Goal: Task Accomplishment & Management: Complete application form

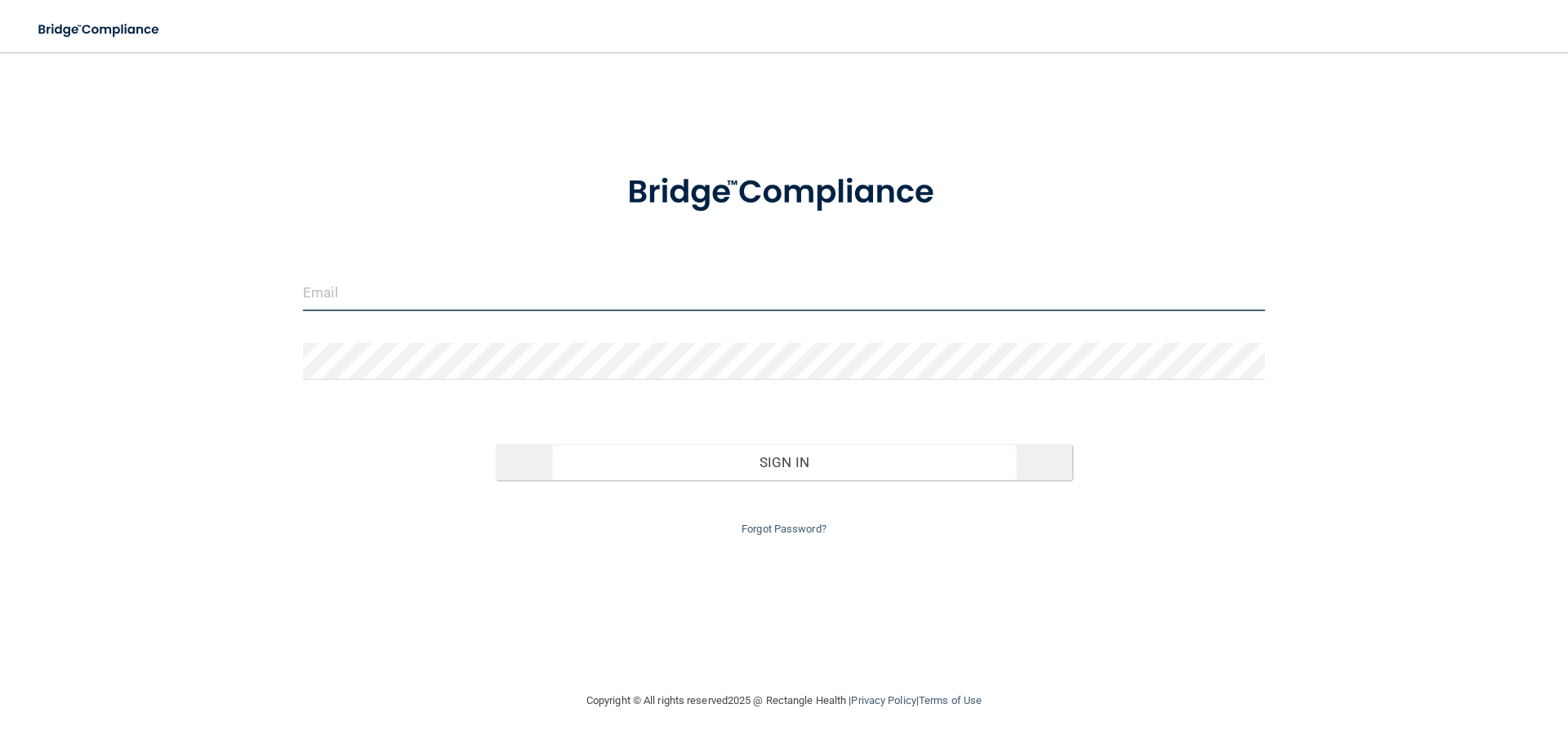
type input "[EMAIL_ADDRESS][DOMAIN_NAME]"
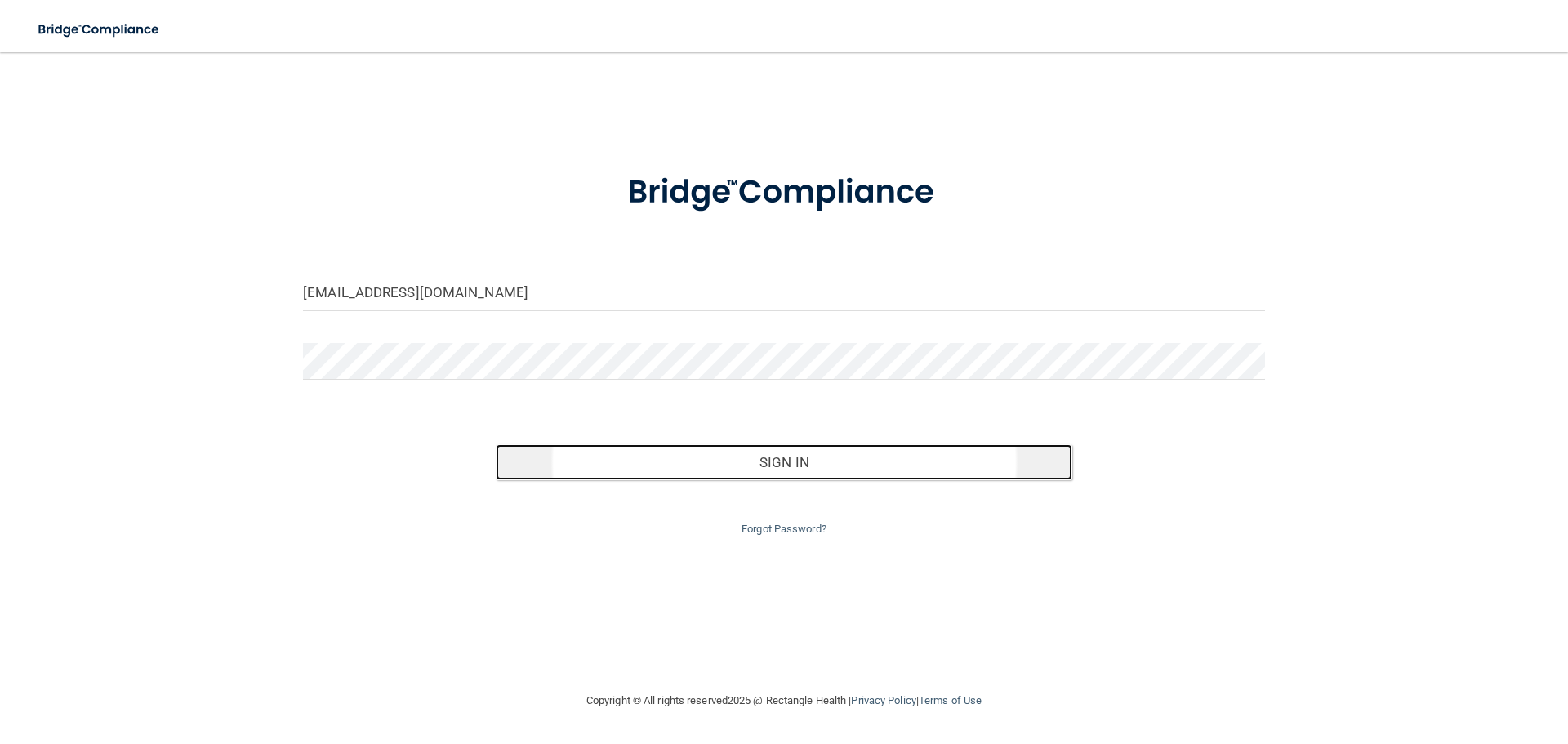
click at [670, 471] on button "Sign In" at bounding box center [784, 461] width 578 height 36
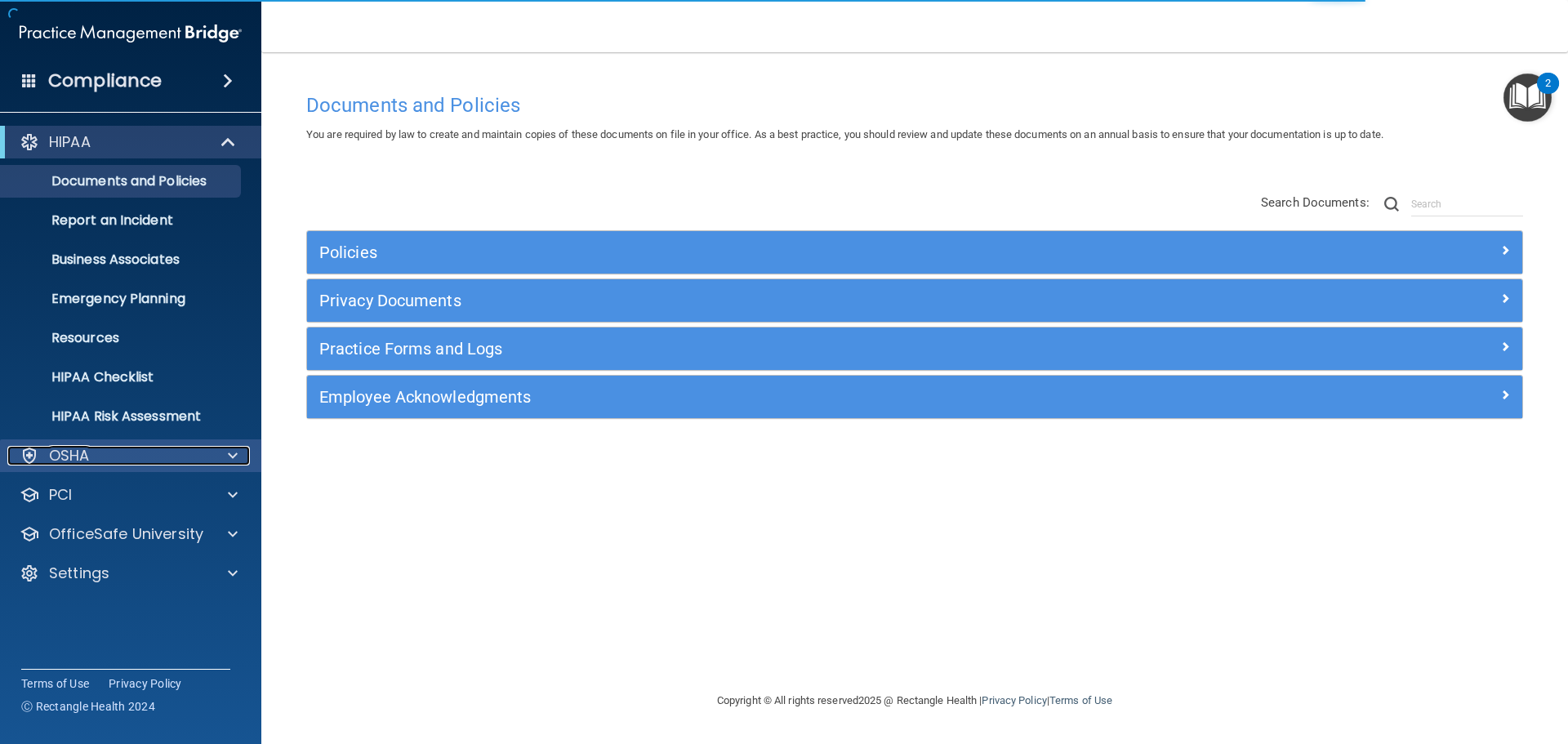
click at [236, 464] on span at bounding box center [232, 455] width 10 height 19
click at [236, 463] on span at bounding box center [232, 455] width 10 height 19
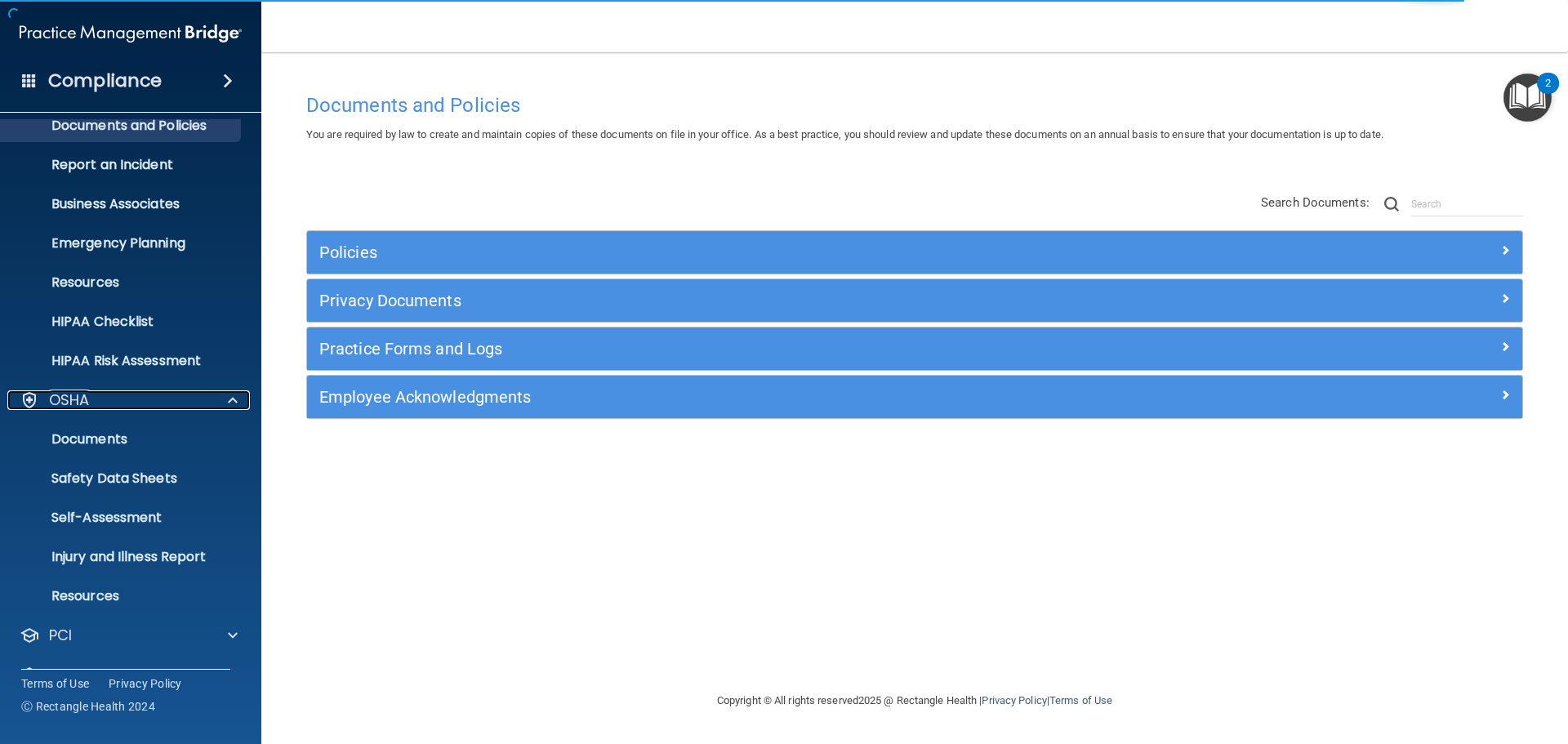
scroll to position [130, 0]
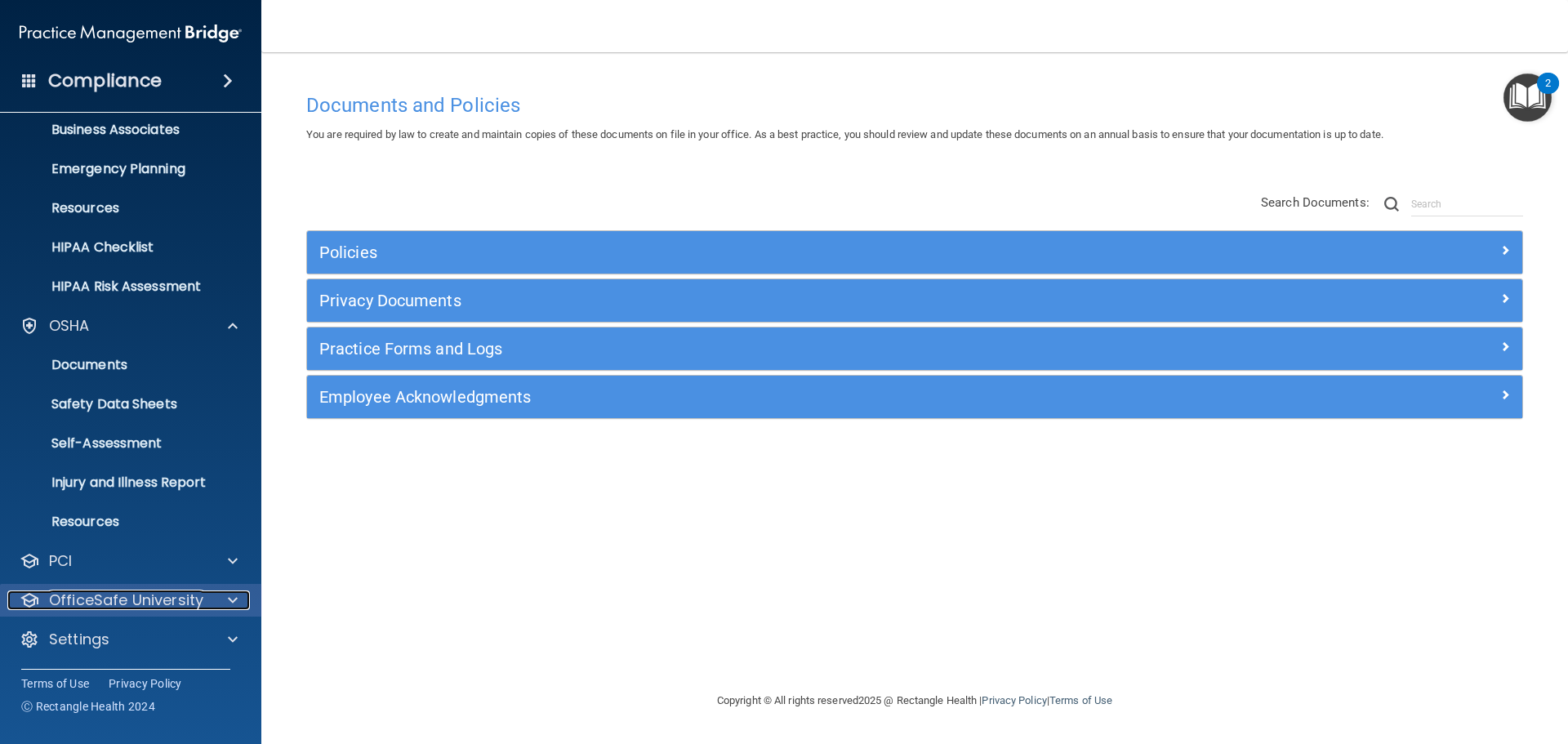
click at [219, 609] on div at bounding box center [230, 599] width 41 height 19
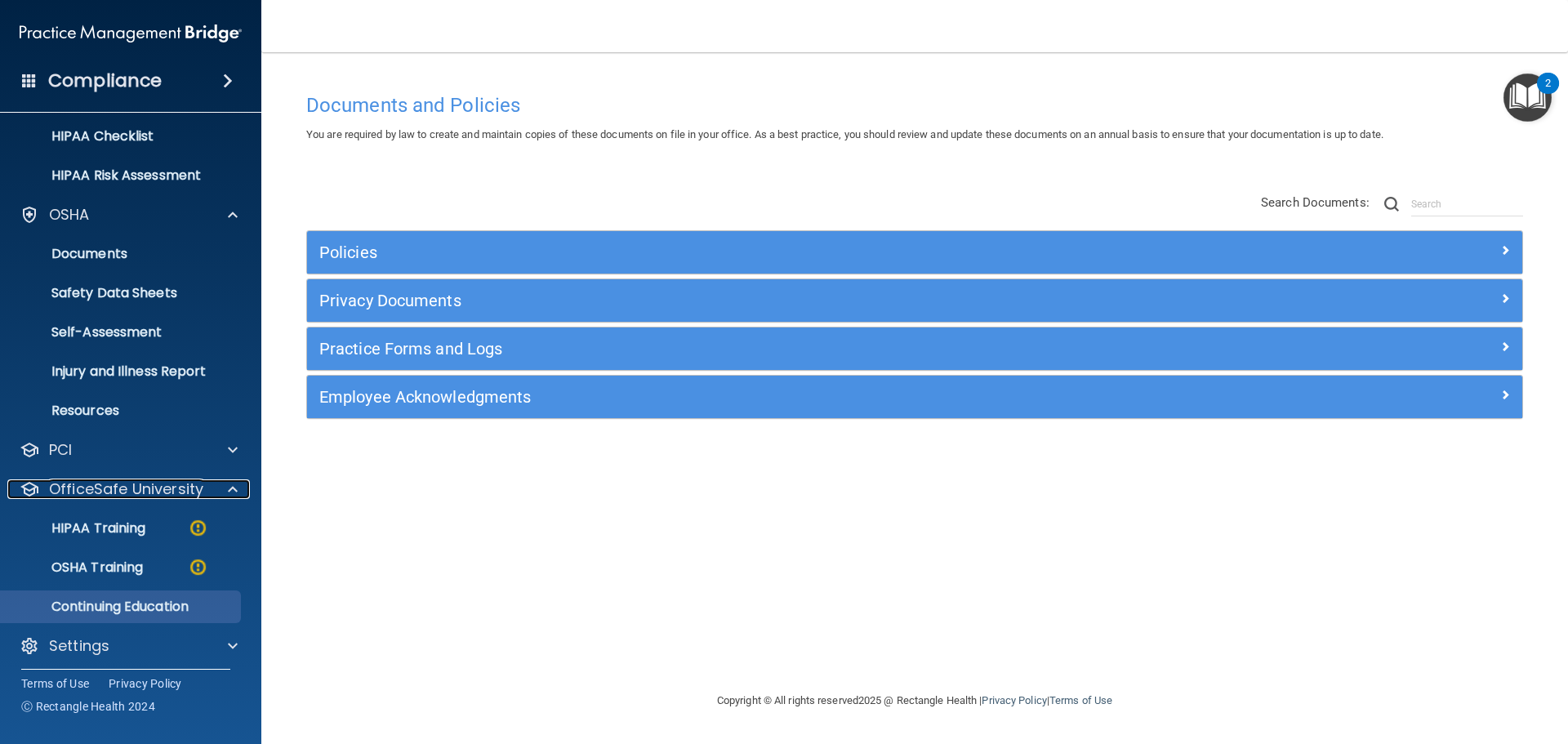
scroll to position [247, 0]
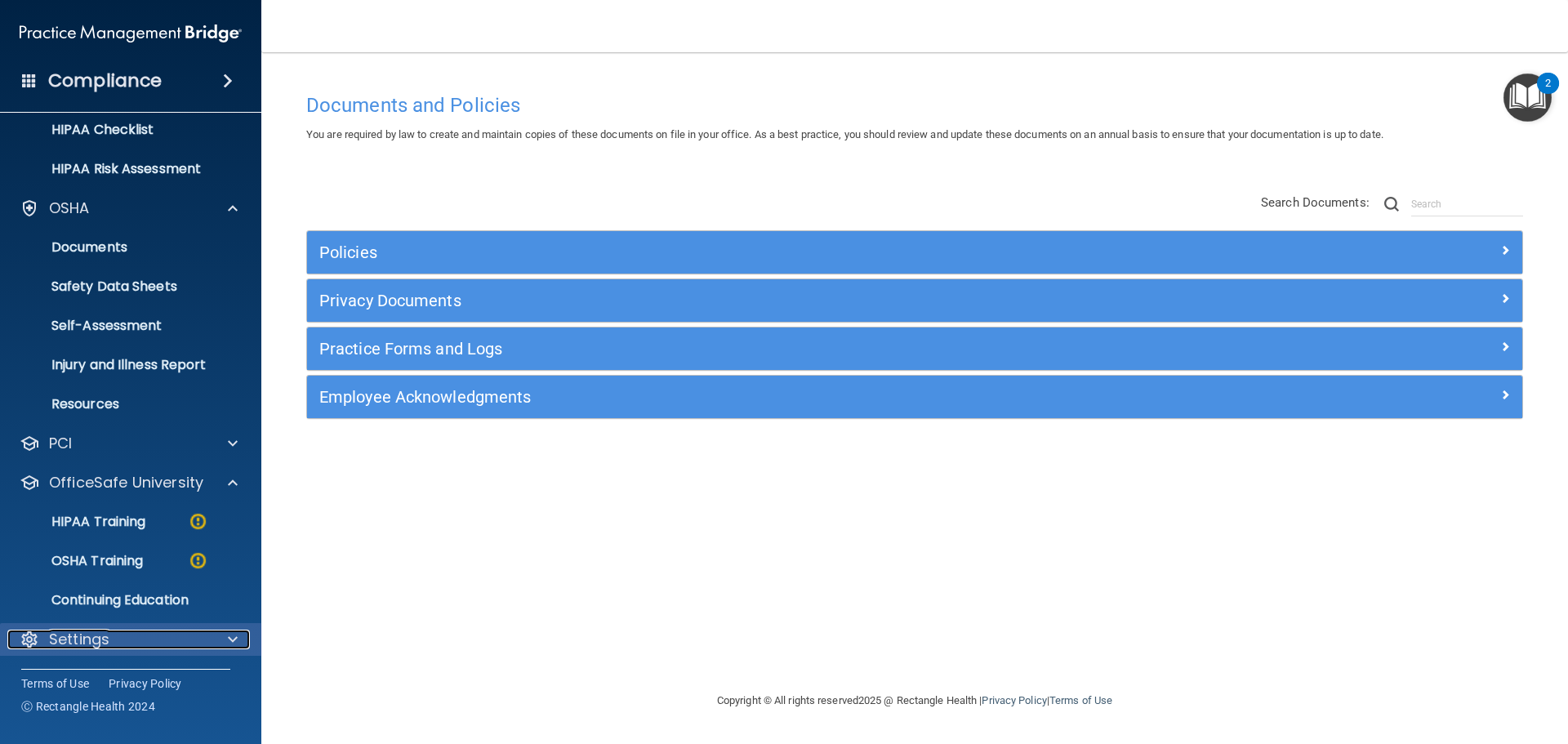
click at [231, 643] on span at bounding box center [232, 639] width 10 height 19
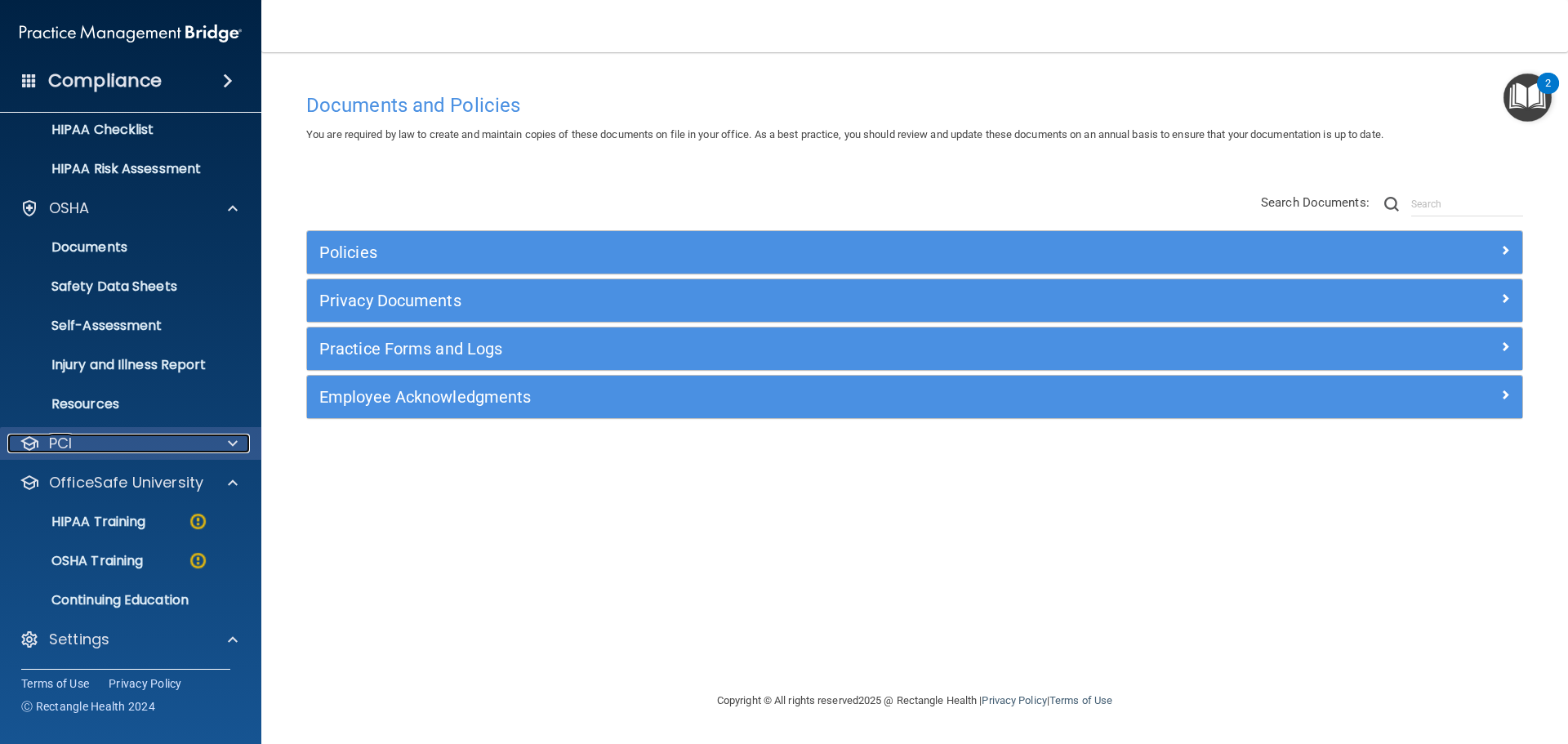
click at [211, 445] on div at bounding box center [230, 443] width 41 height 19
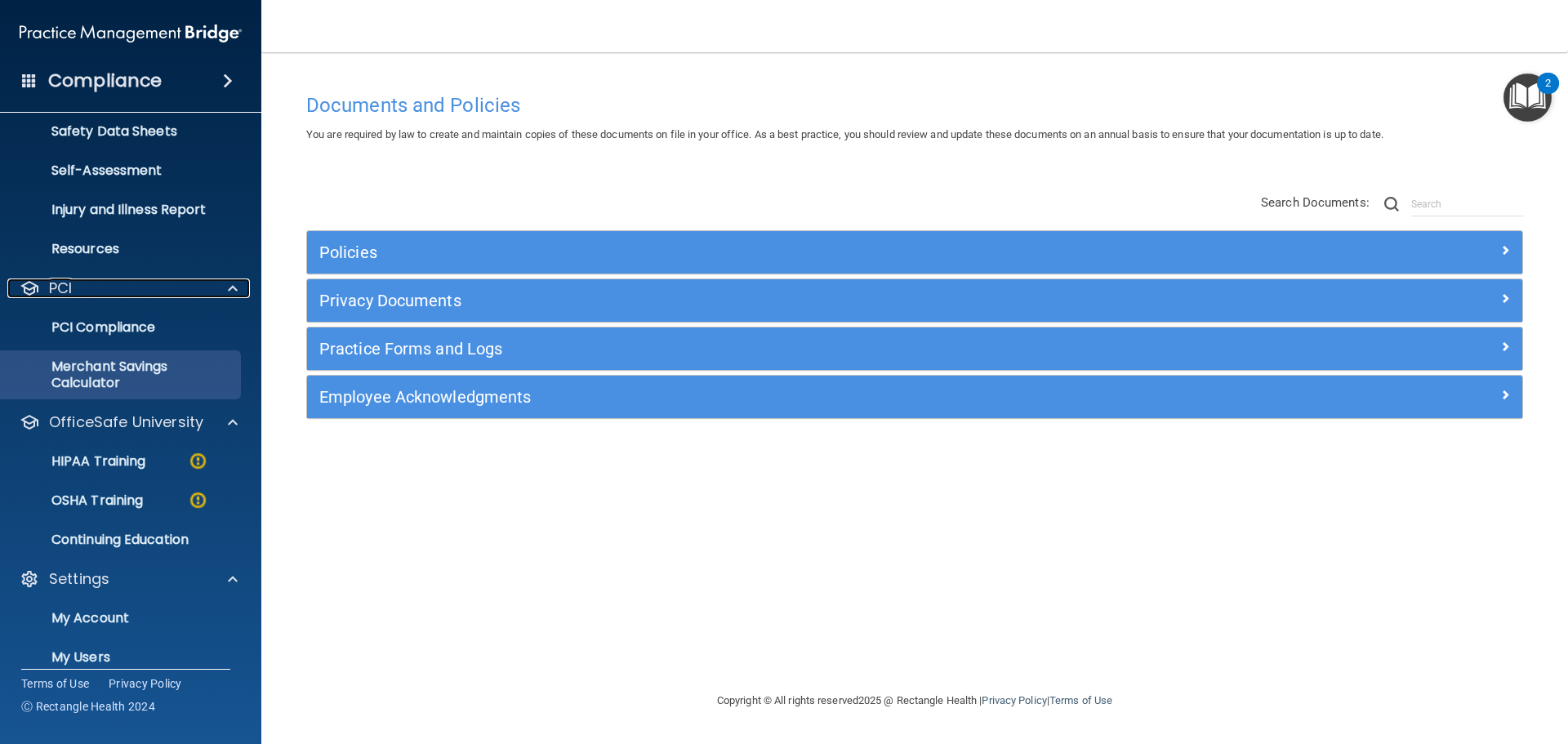
scroll to position [499, 0]
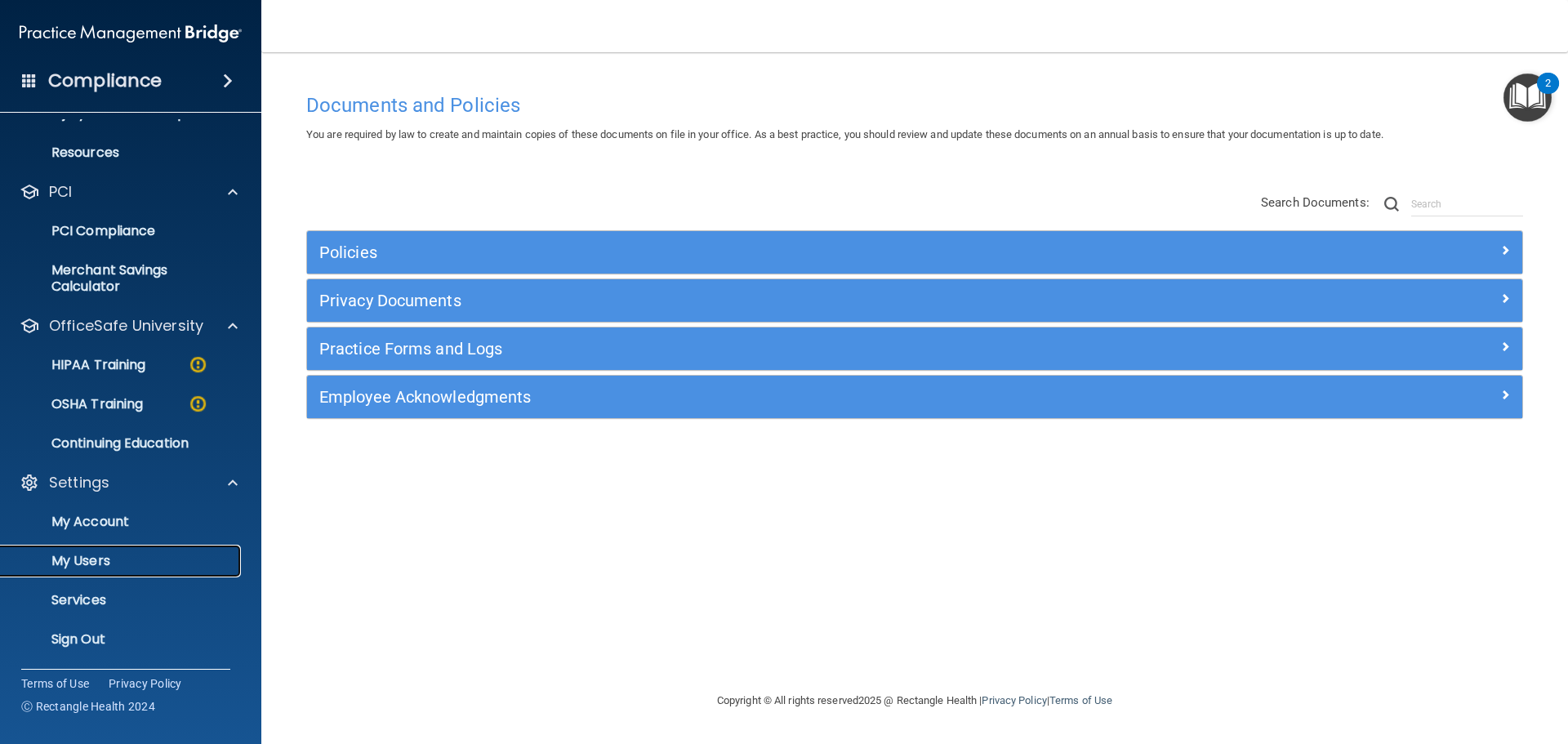
click at [157, 549] on link "My Users" at bounding box center [112, 560] width 258 height 33
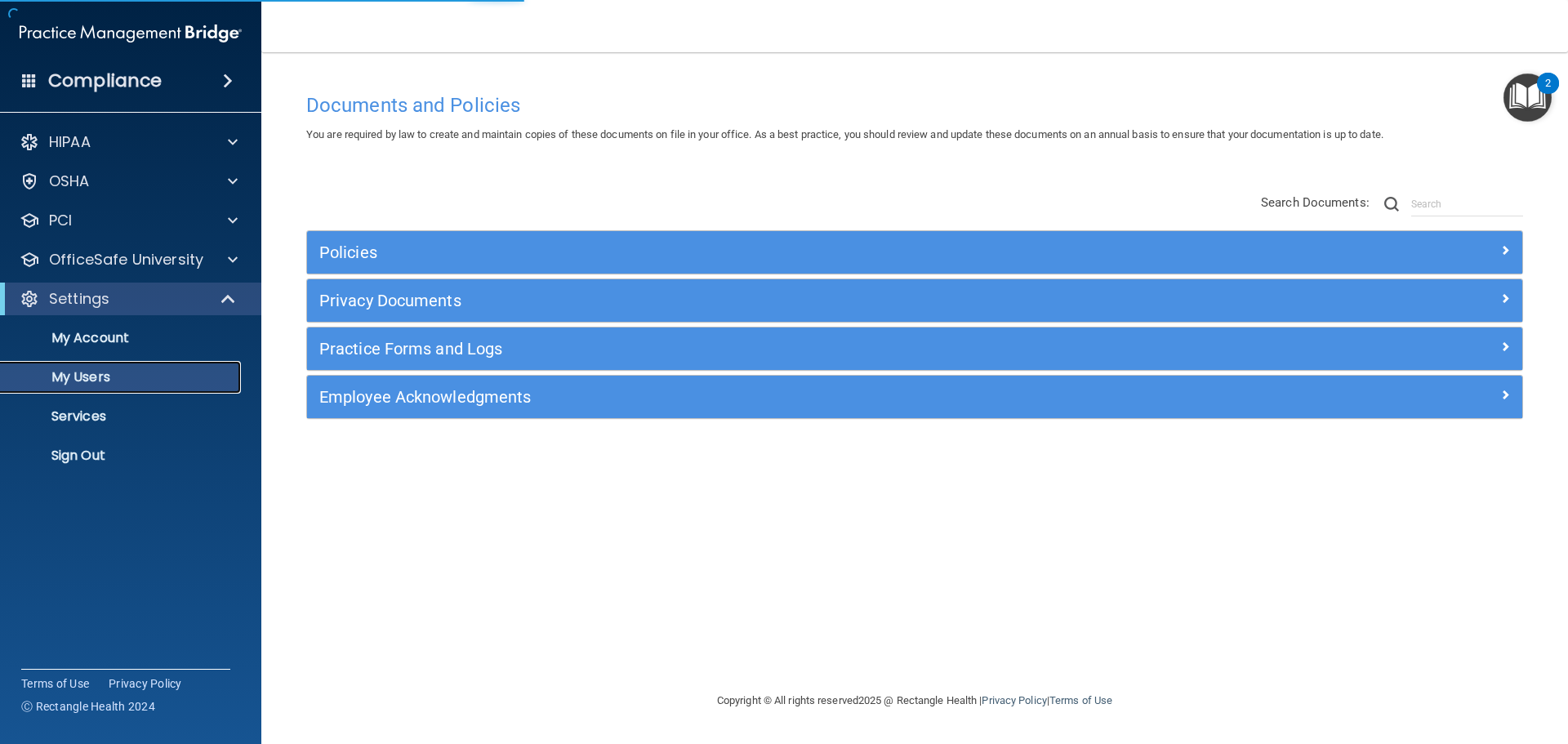
select select "20"
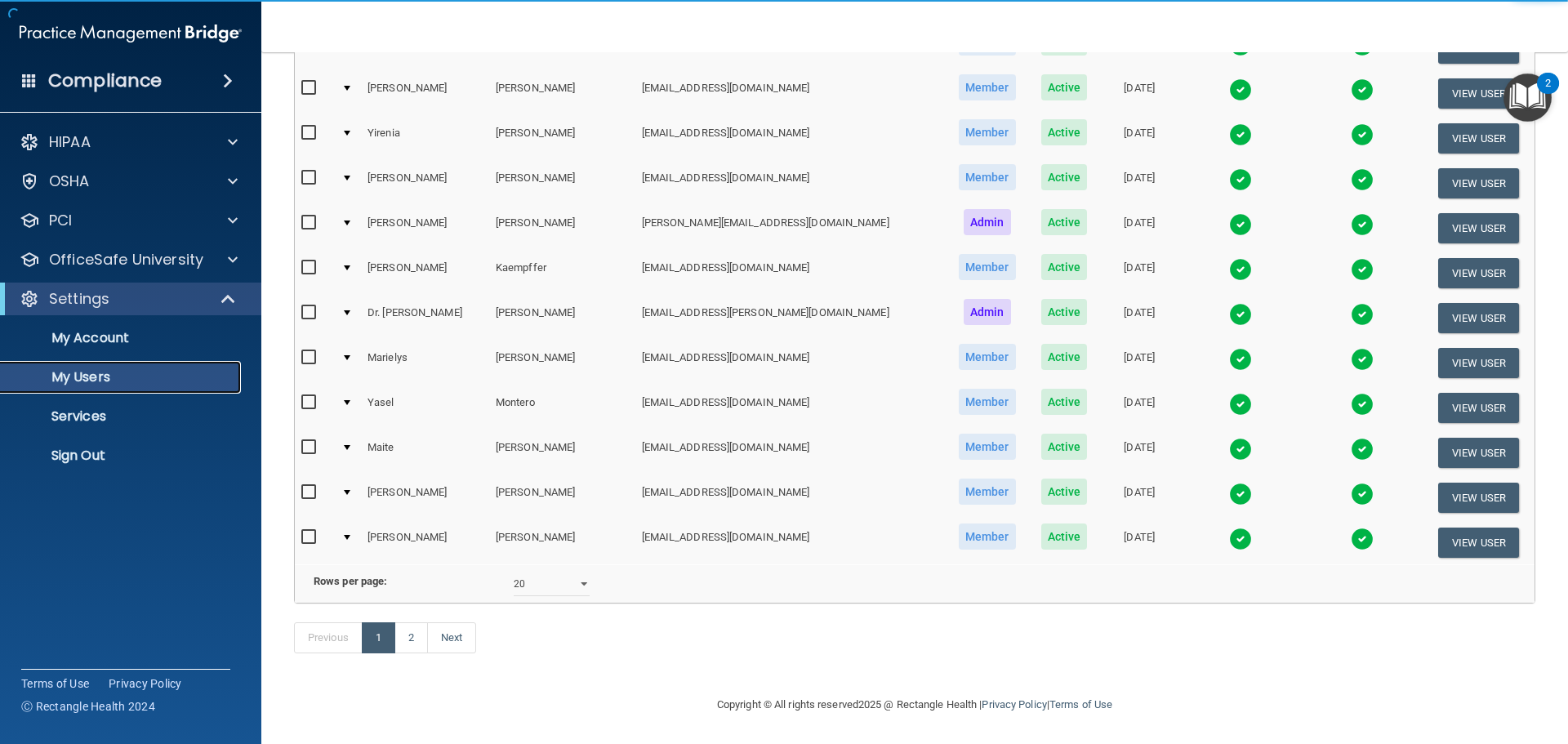
scroll to position [608, 0]
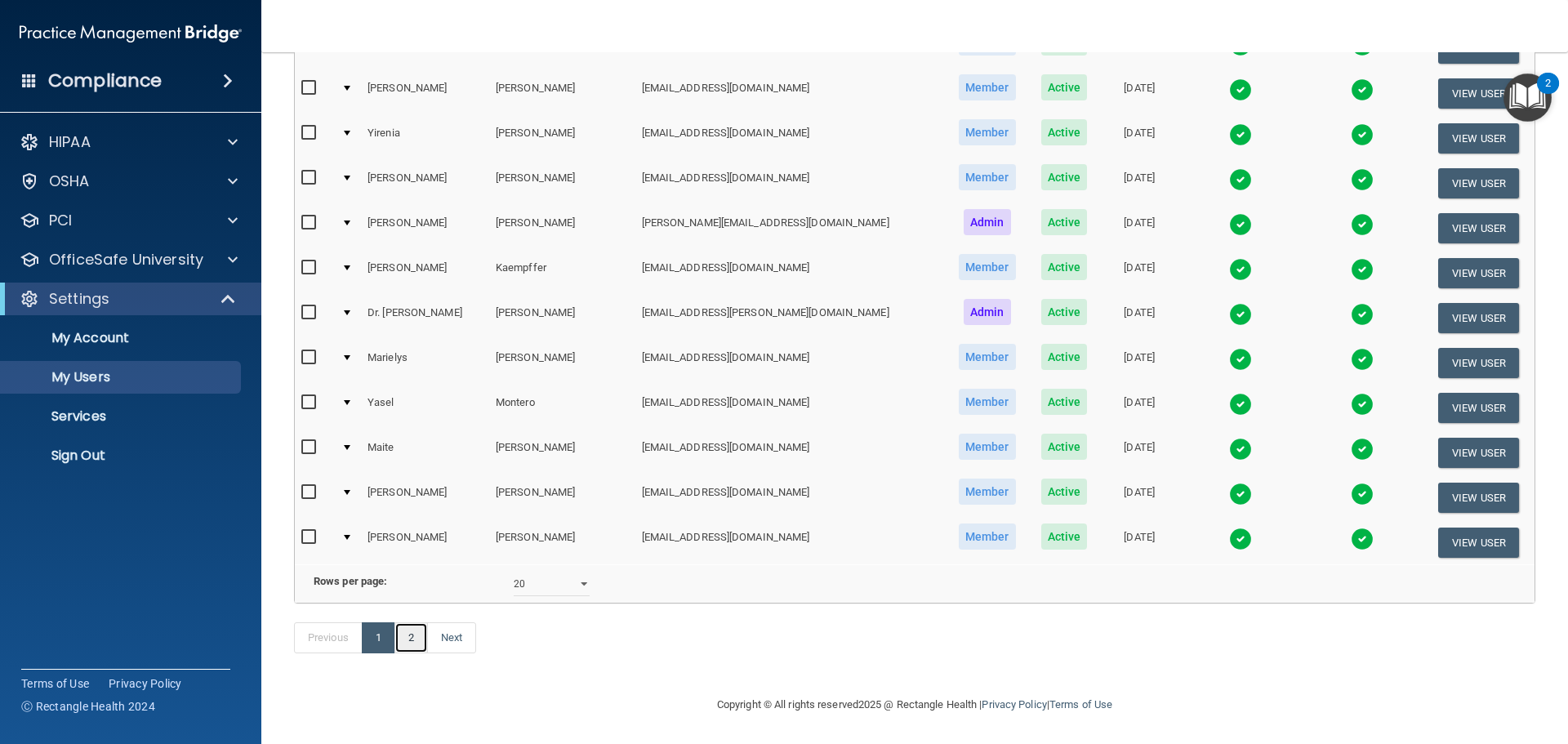
click at [402, 639] on link "2" at bounding box center [411, 637] width 33 height 31
select select "20"
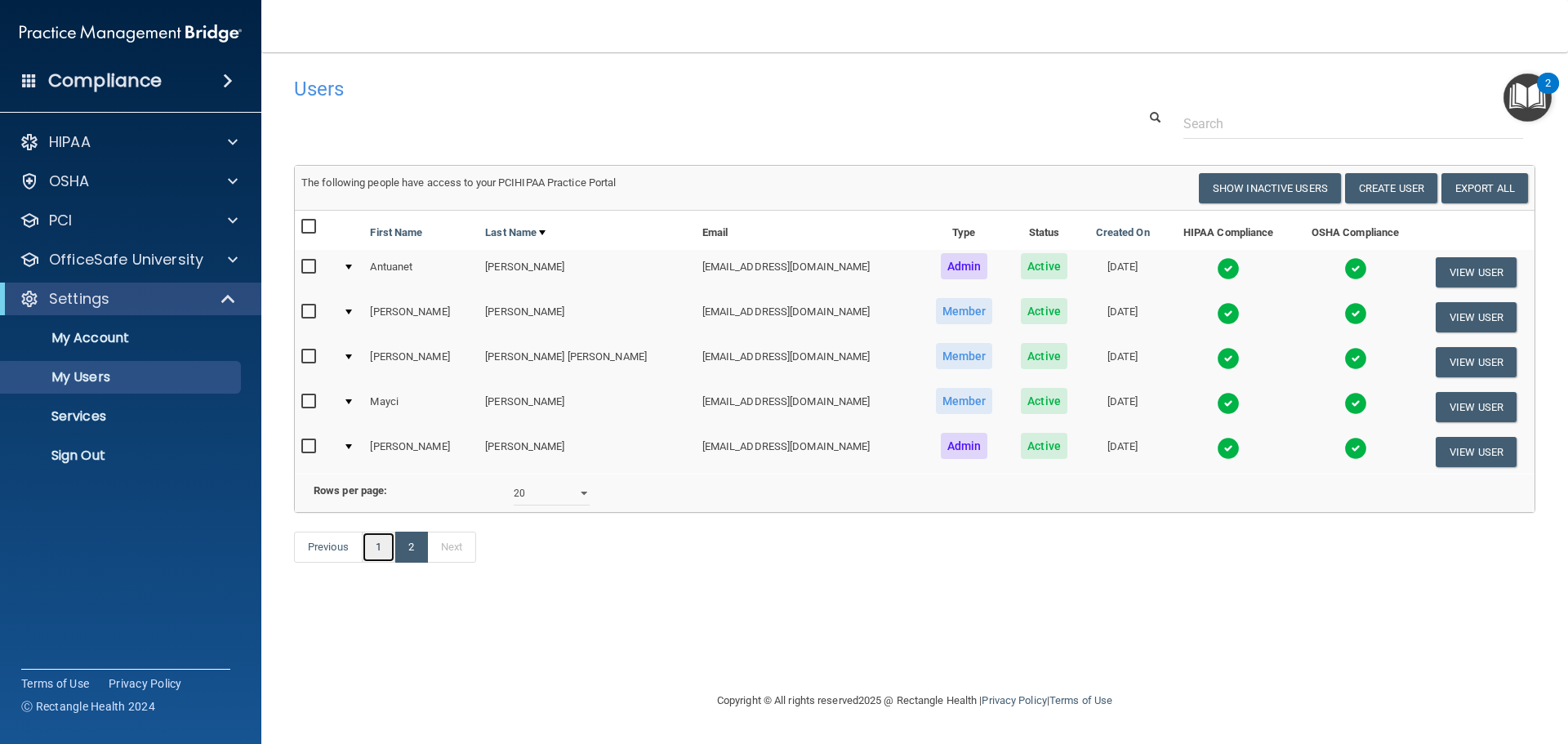
click at [373, 563] on link "1" at bounding box center [379, 547] width 33 height 31
select select "20"
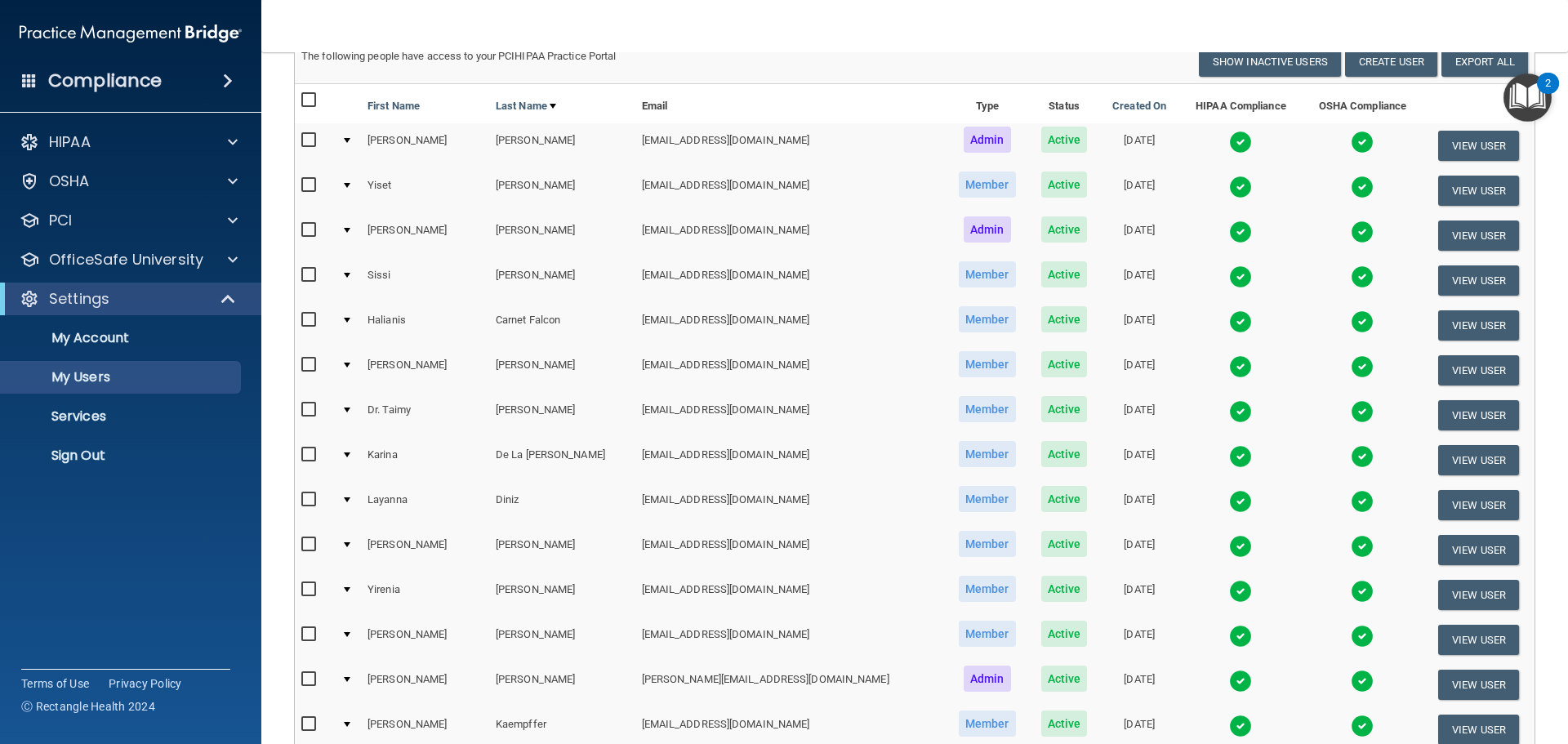
scroll to position [163, 0]
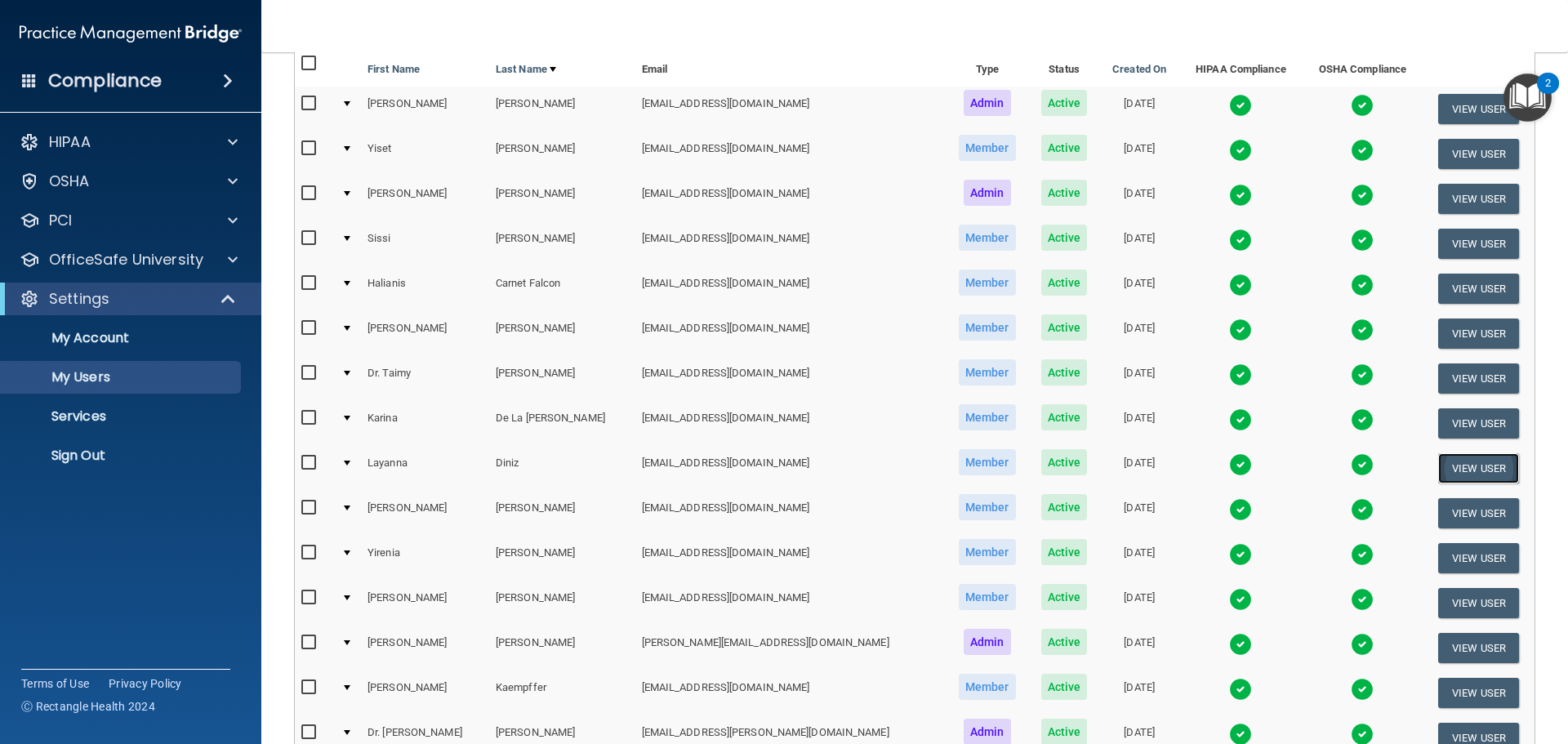
click at [1456, 470] on button "View User" at bounding box center [1479, 468] width 81 height 30
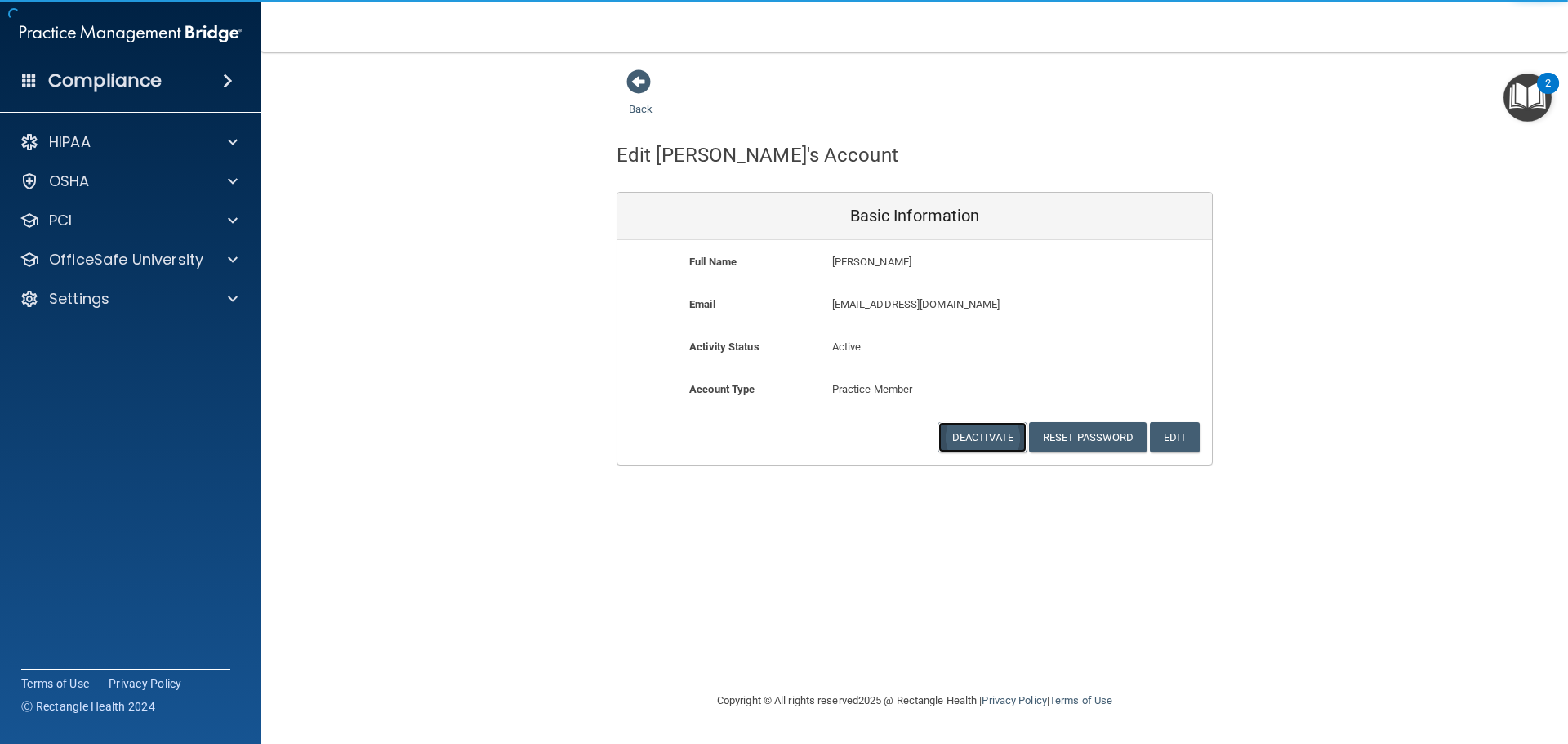
click at [996, 449] on button "Deactivate" at bounding box center [982, 437] width 88 height 30
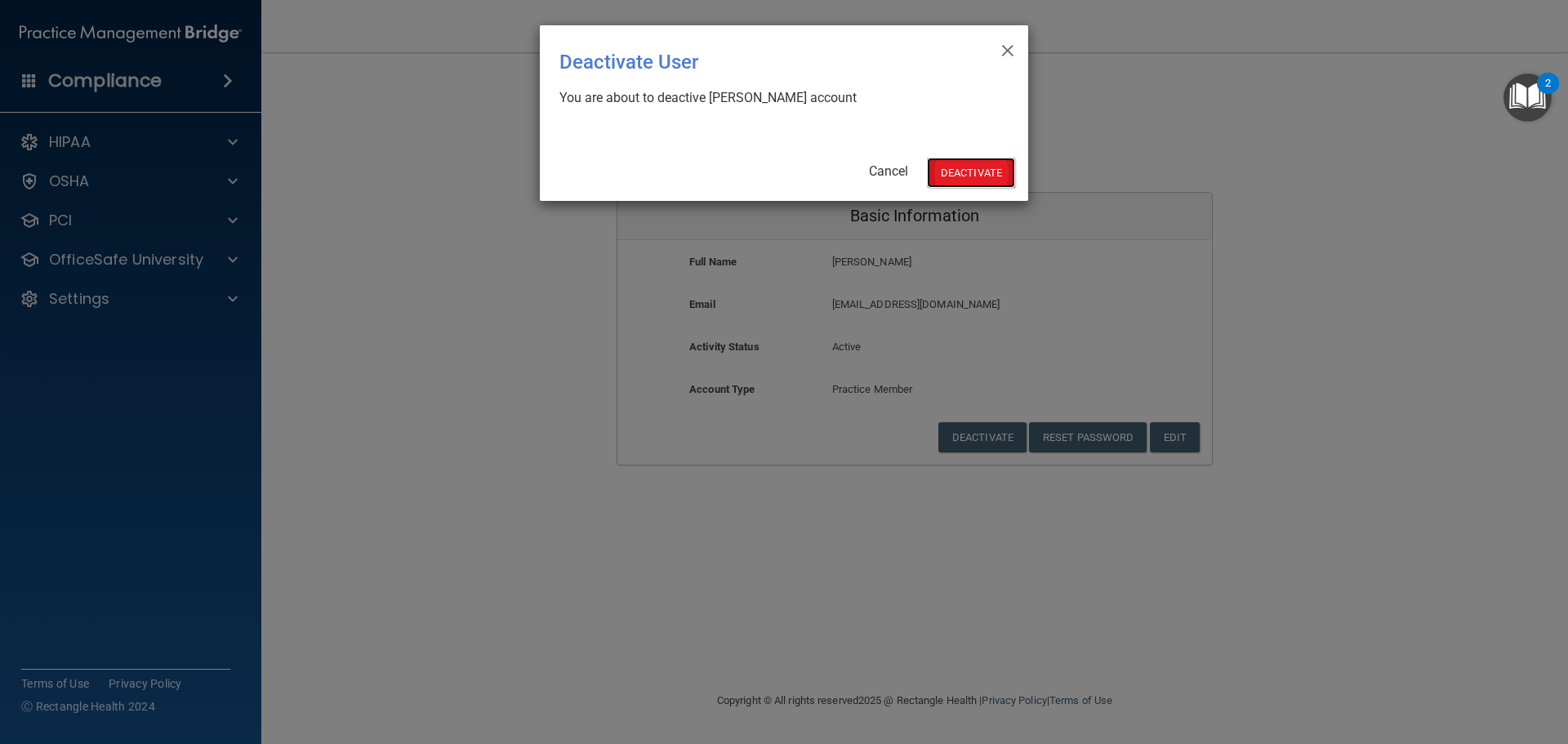
click at [953, 173] on button "Deactivate" at bounding box center [971, 172] width 88 height 30
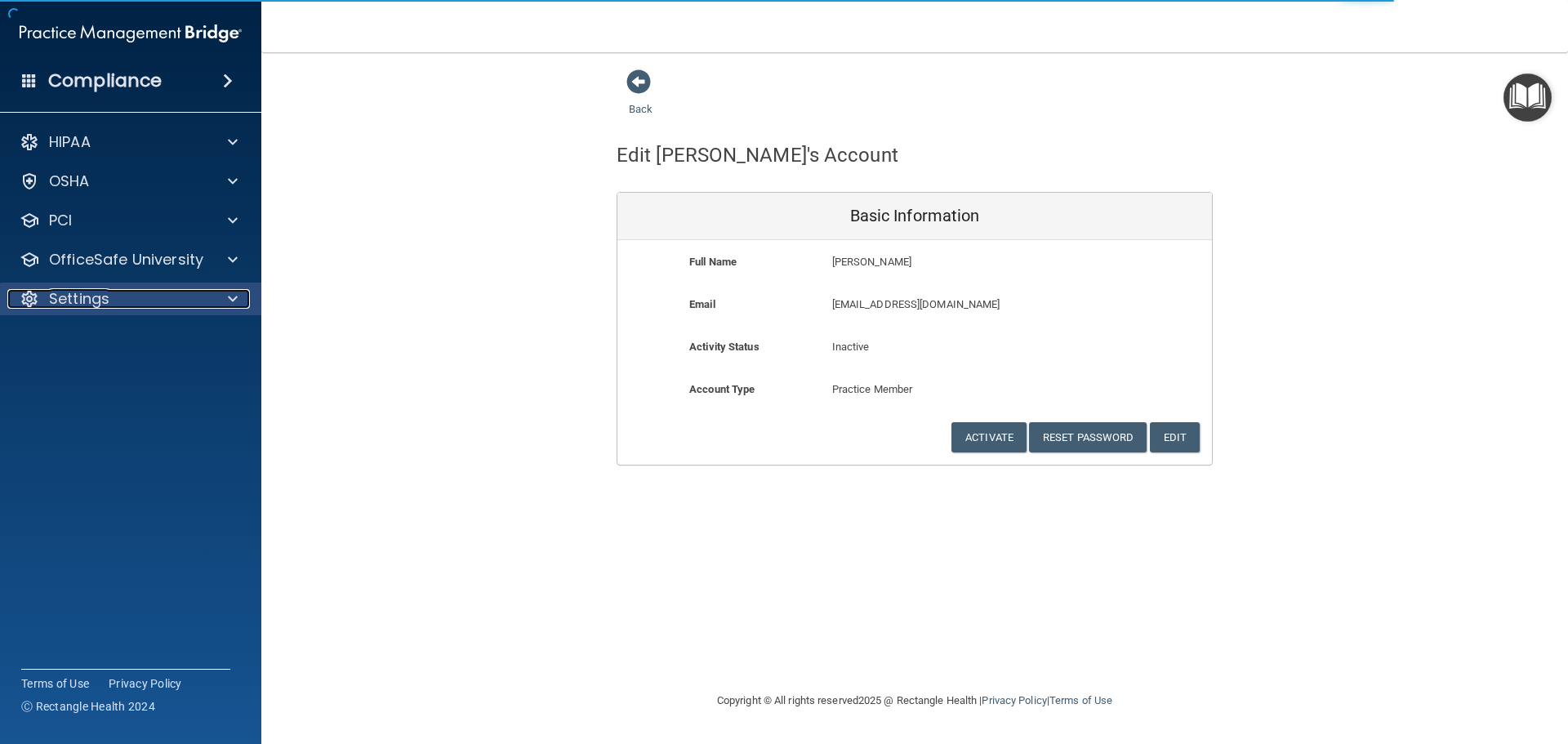
click at [113, 305] on div "Settings" at bounding box center [109, 298] width 202 height 19
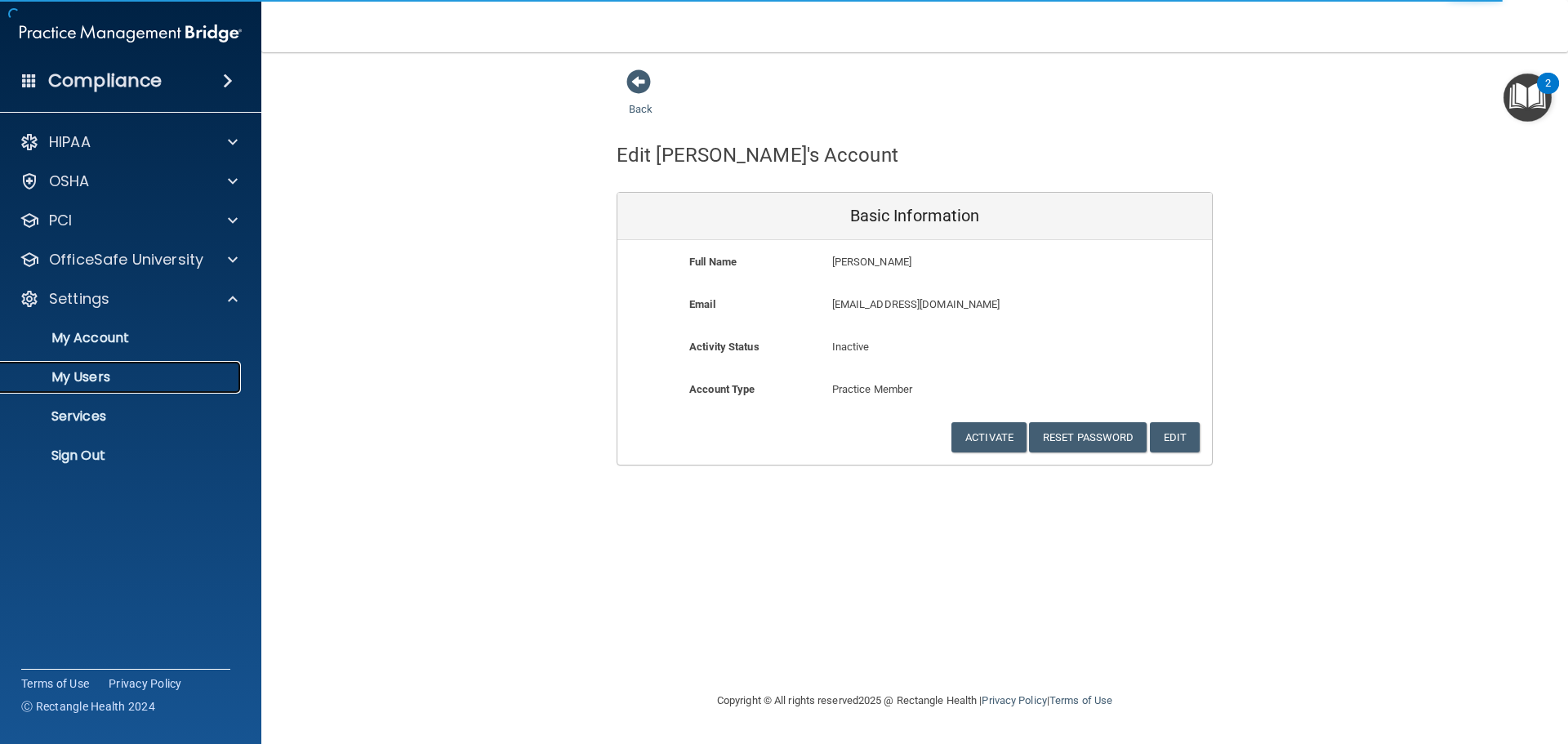
click at [115, 381] on p "My Users" at bounding box center [122, 377] width 223 height 17
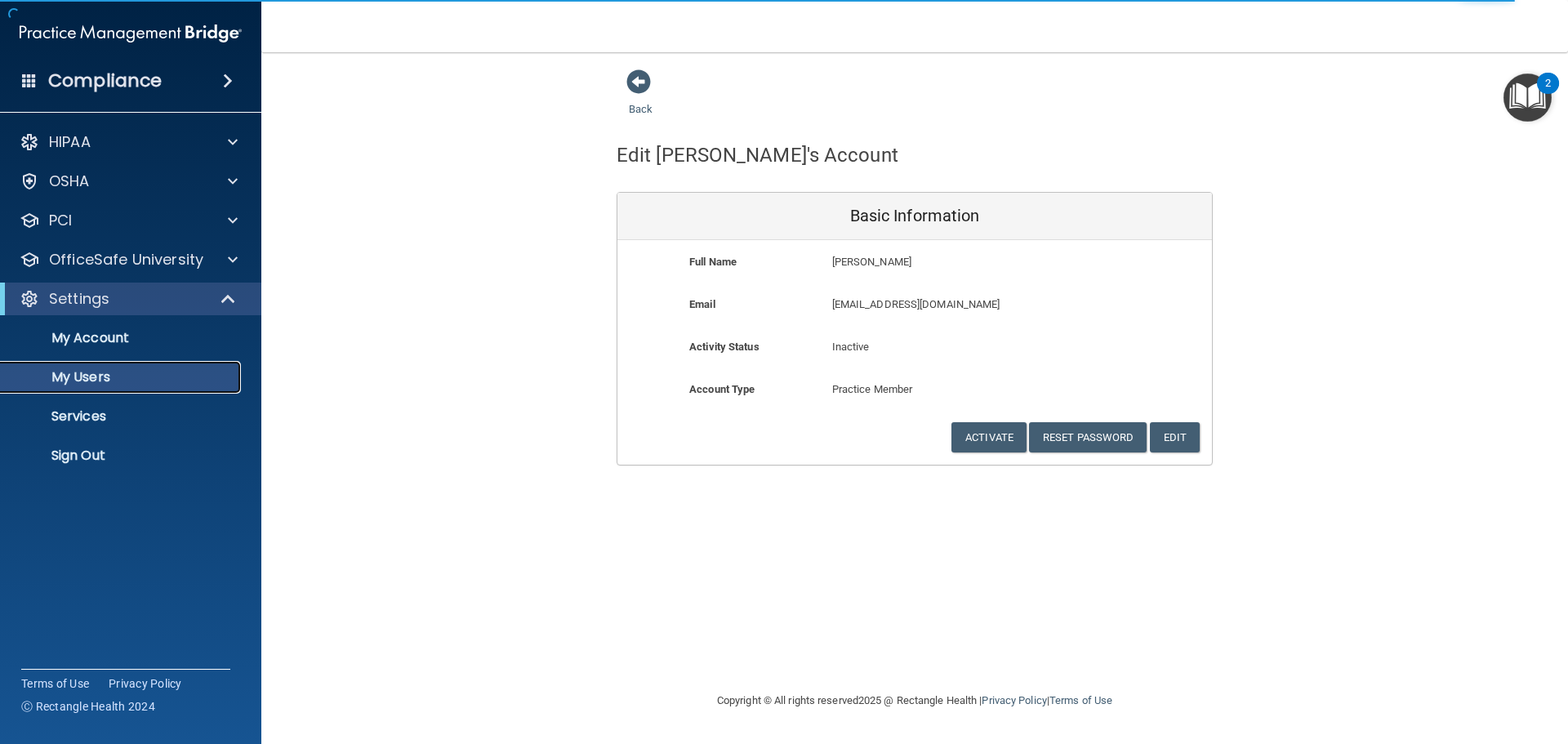
select select "20"
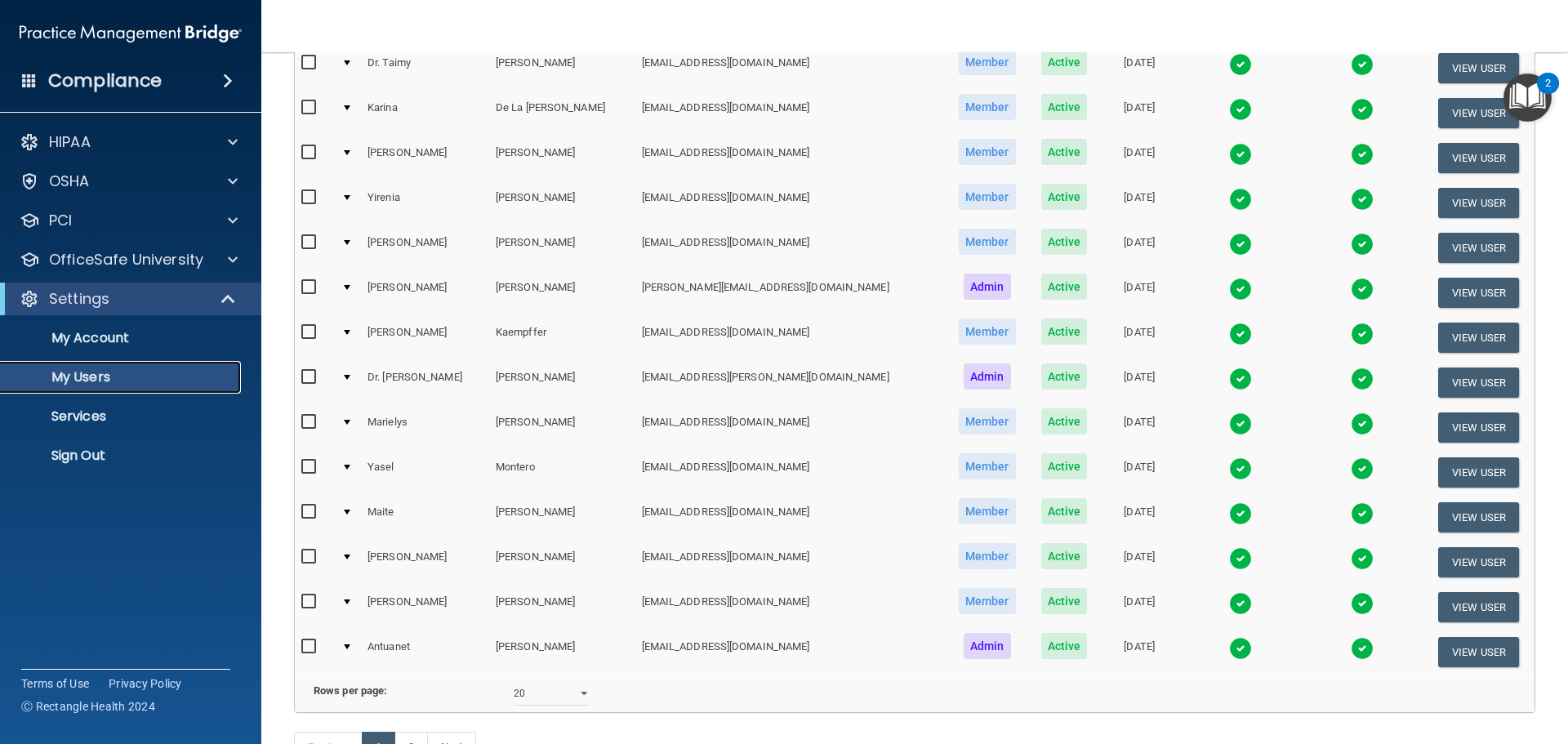
scroll to position [490, 0]
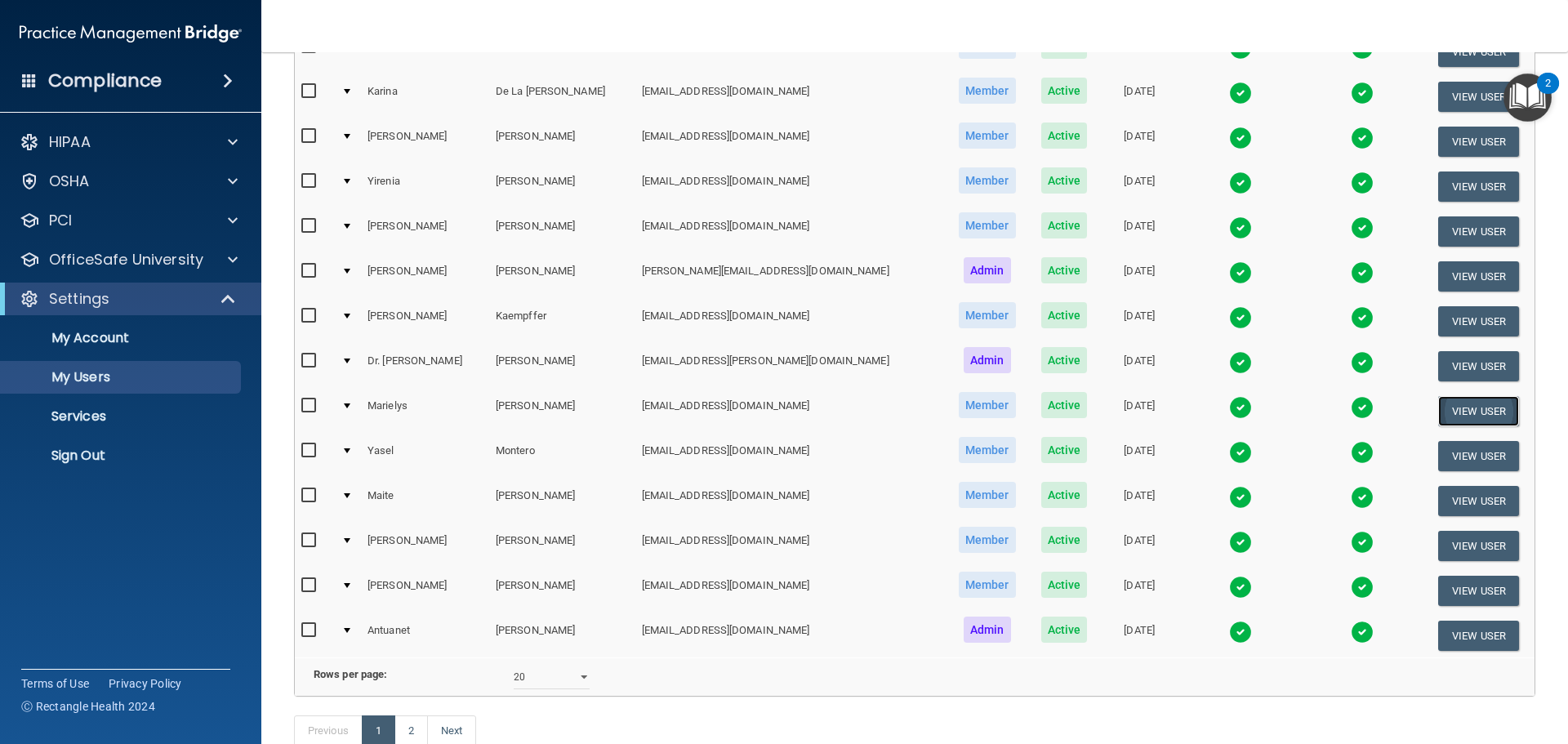
click at [1458, 404] on button "View User" at bounding box center [1479, 411] width 81 height 30
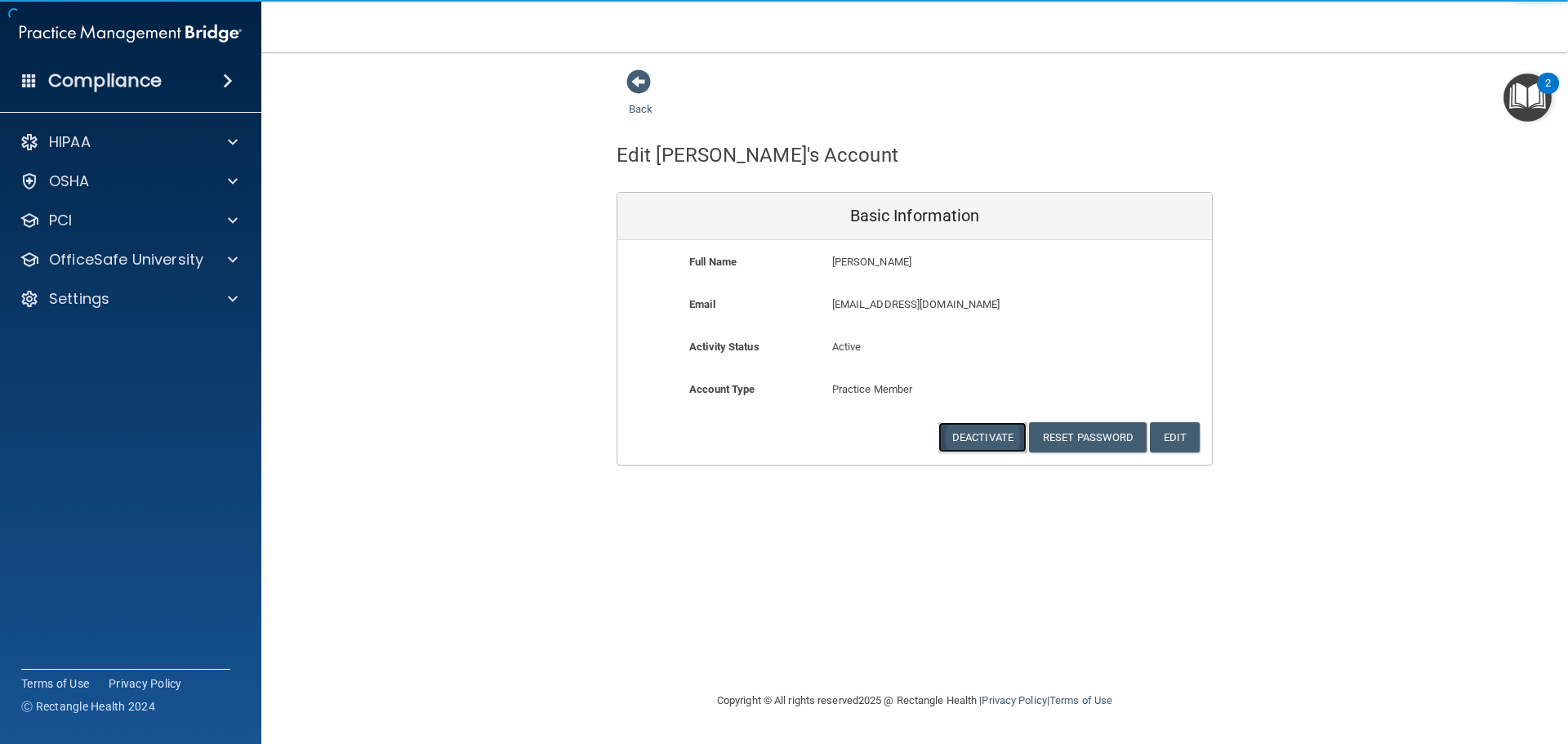
click at [968, 441] on button "Deactivate" at bounding box center [982, 437] width 88 height 30
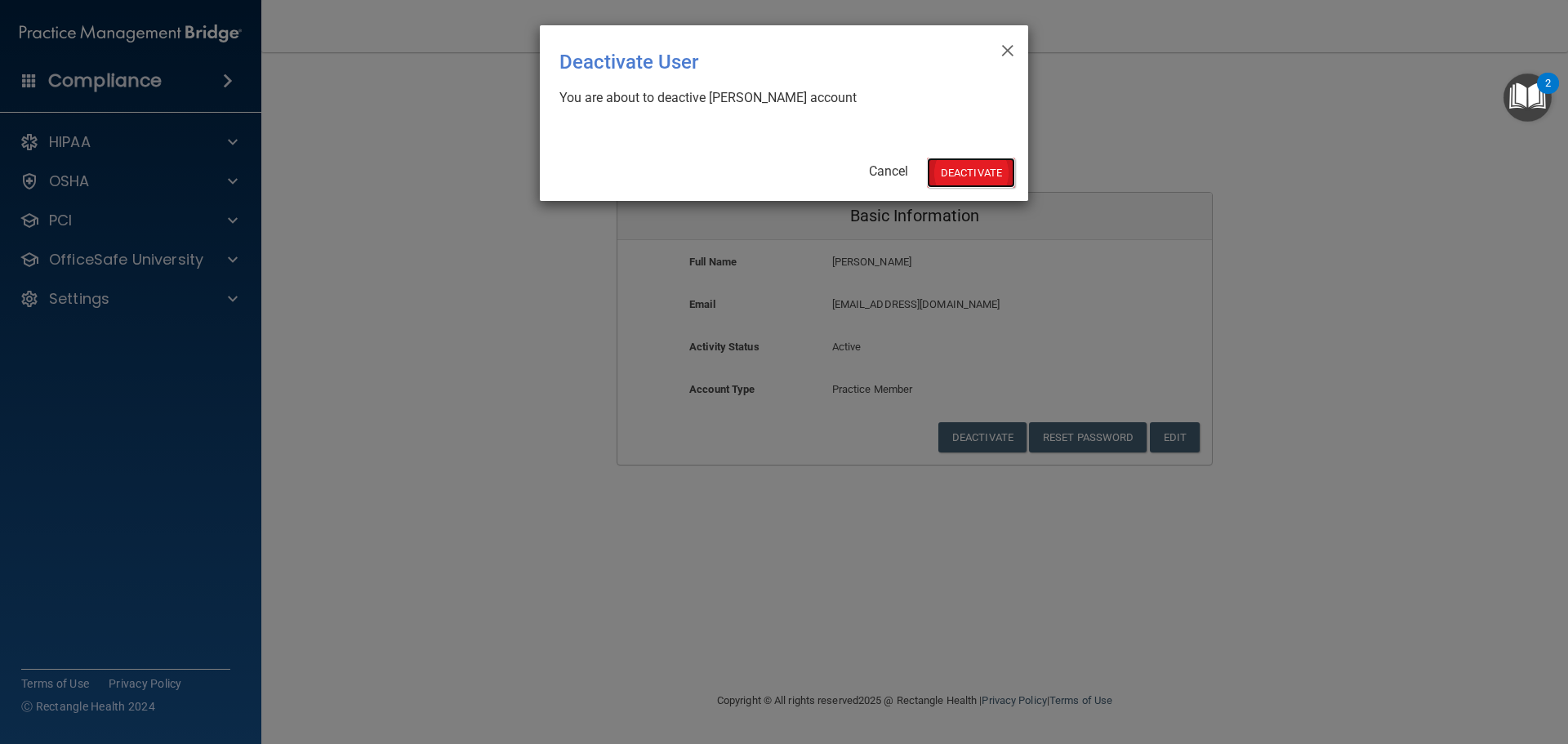
click at [999, 160] on button "Deactivate" at bounding box center [971, 172] width 88 height 30
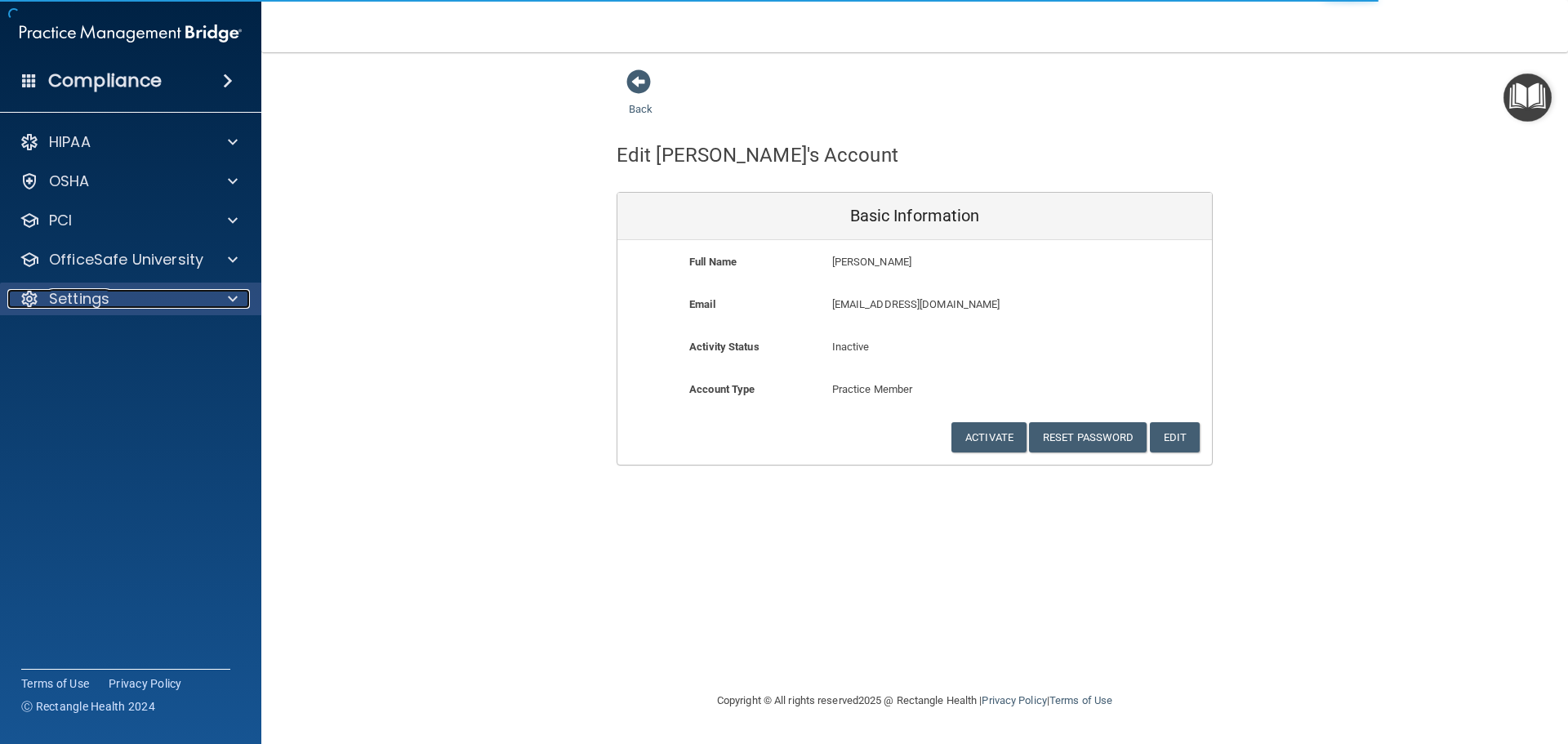
click at [192, 303] on div "Settings" at bounding box center [109, 298] width 202 height 19
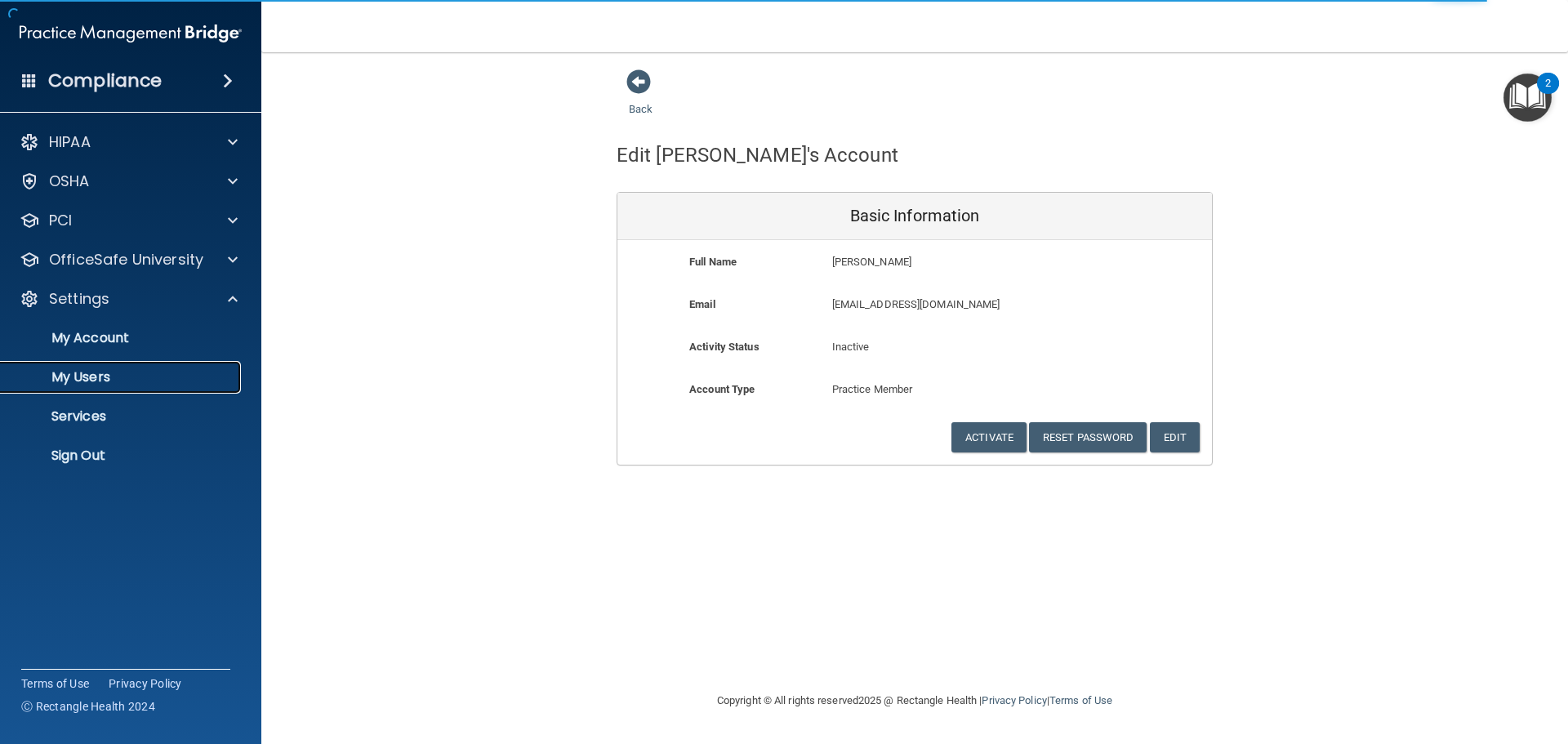
click at [193, 364] on link "My Users" at bounding box center [112, 377] width 258 height 33
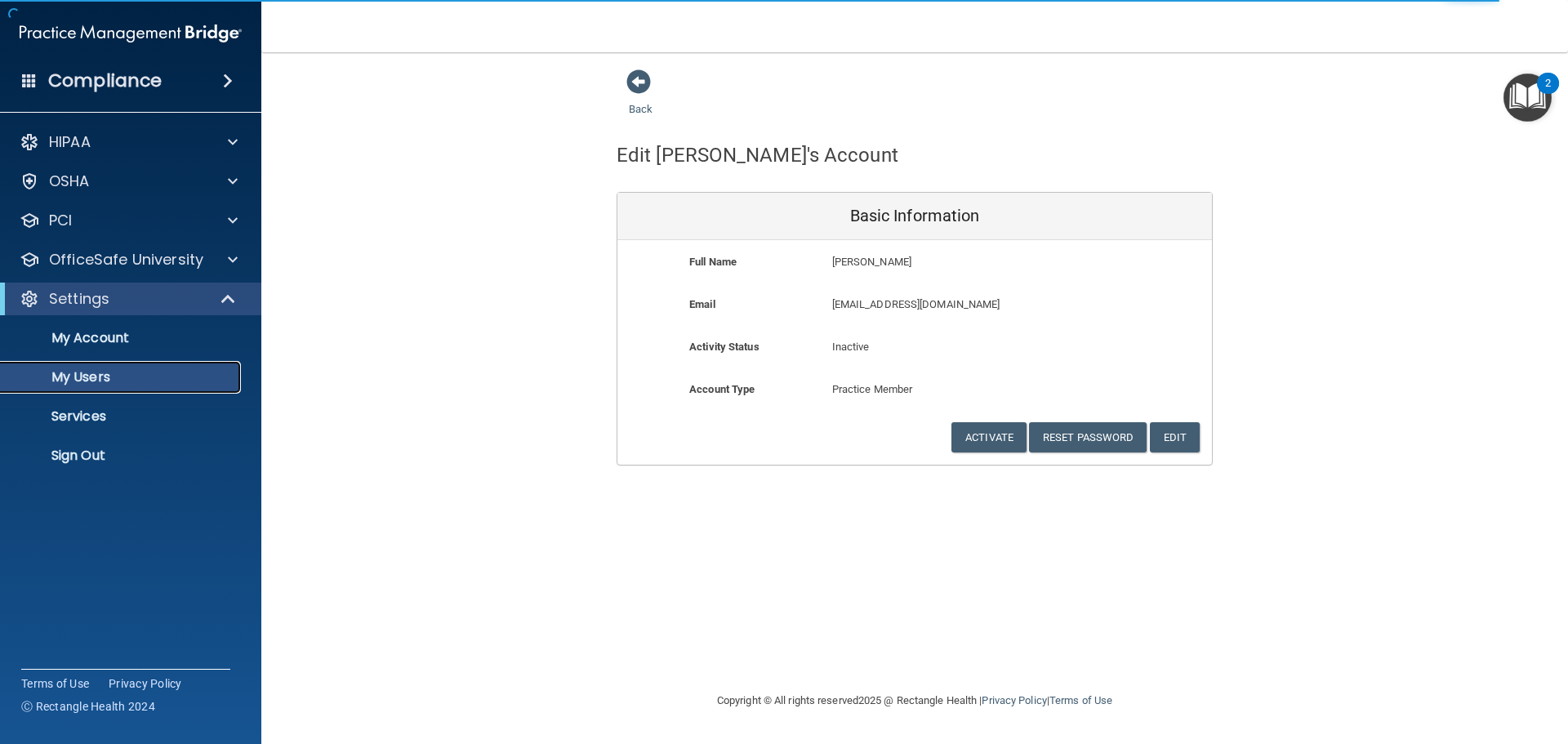
select select "20"
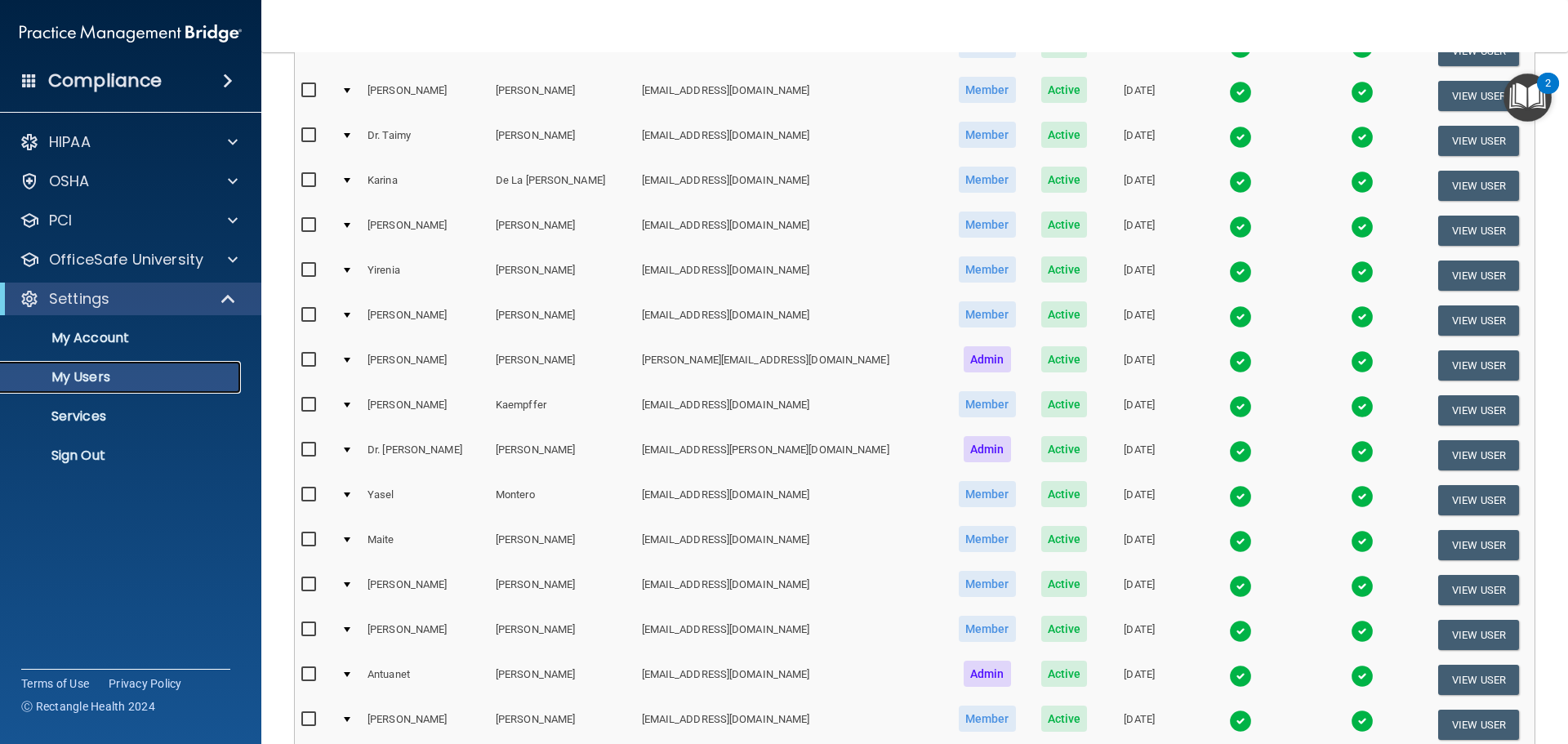
scroll to position [490, 0]
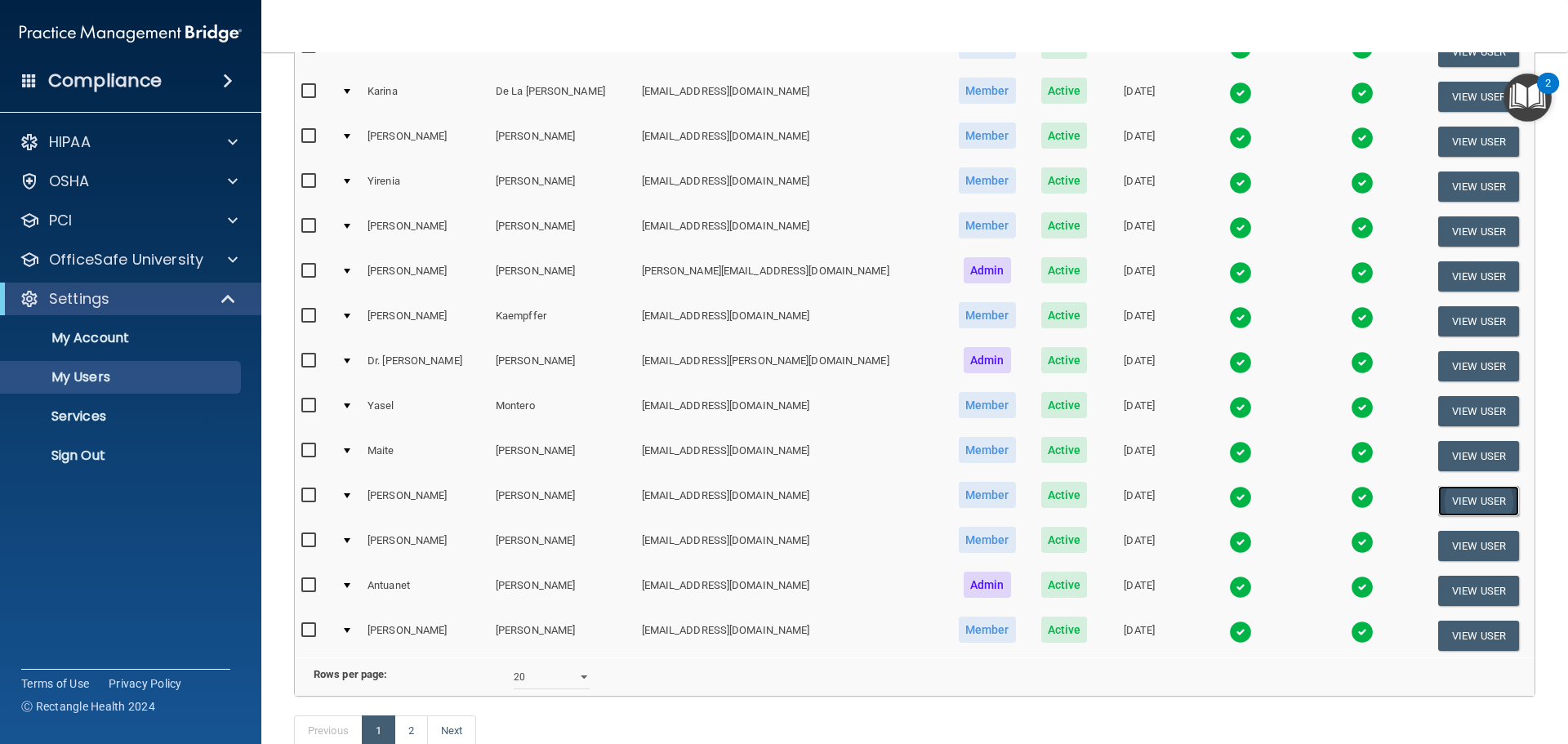
click at [1438, 500] on button "View User" at bounding box center [1479, 501] width 81 height 30
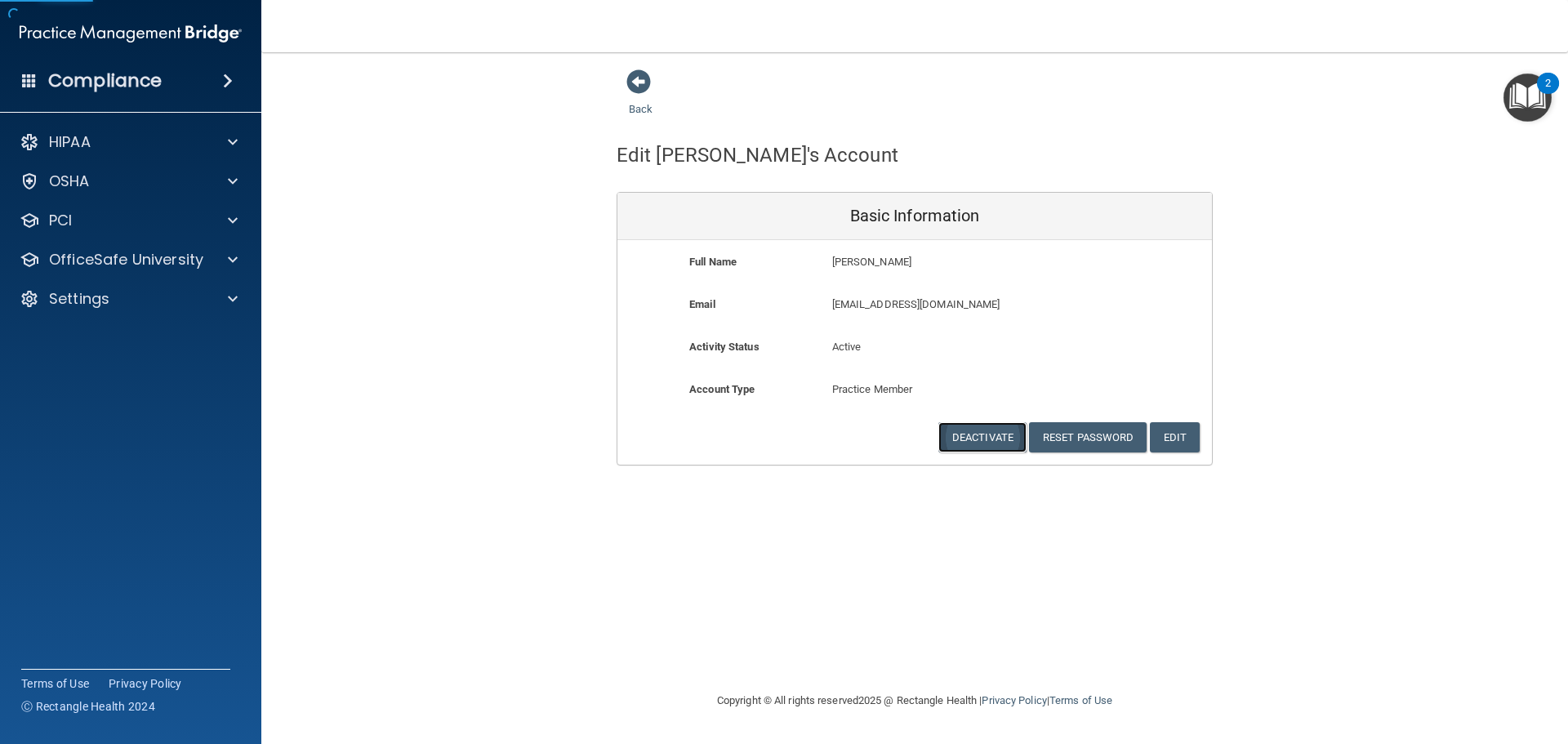
click at [963, 429] on button "Deactivate" at bounding box center [982, 437] width 88 height 30
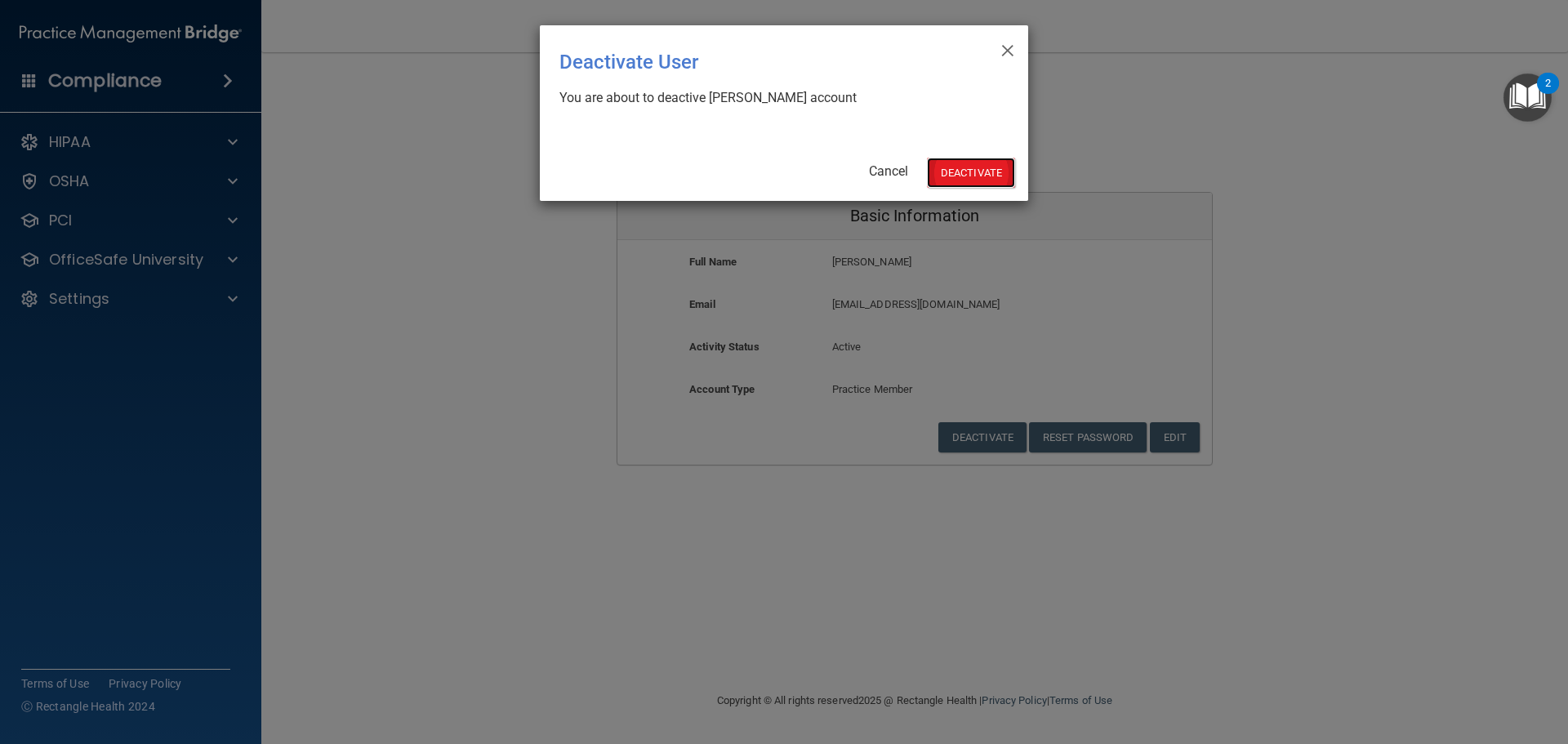
click at [949, 175] on button "Deactivate" at bounding box center [971, 172] width 88 height 30
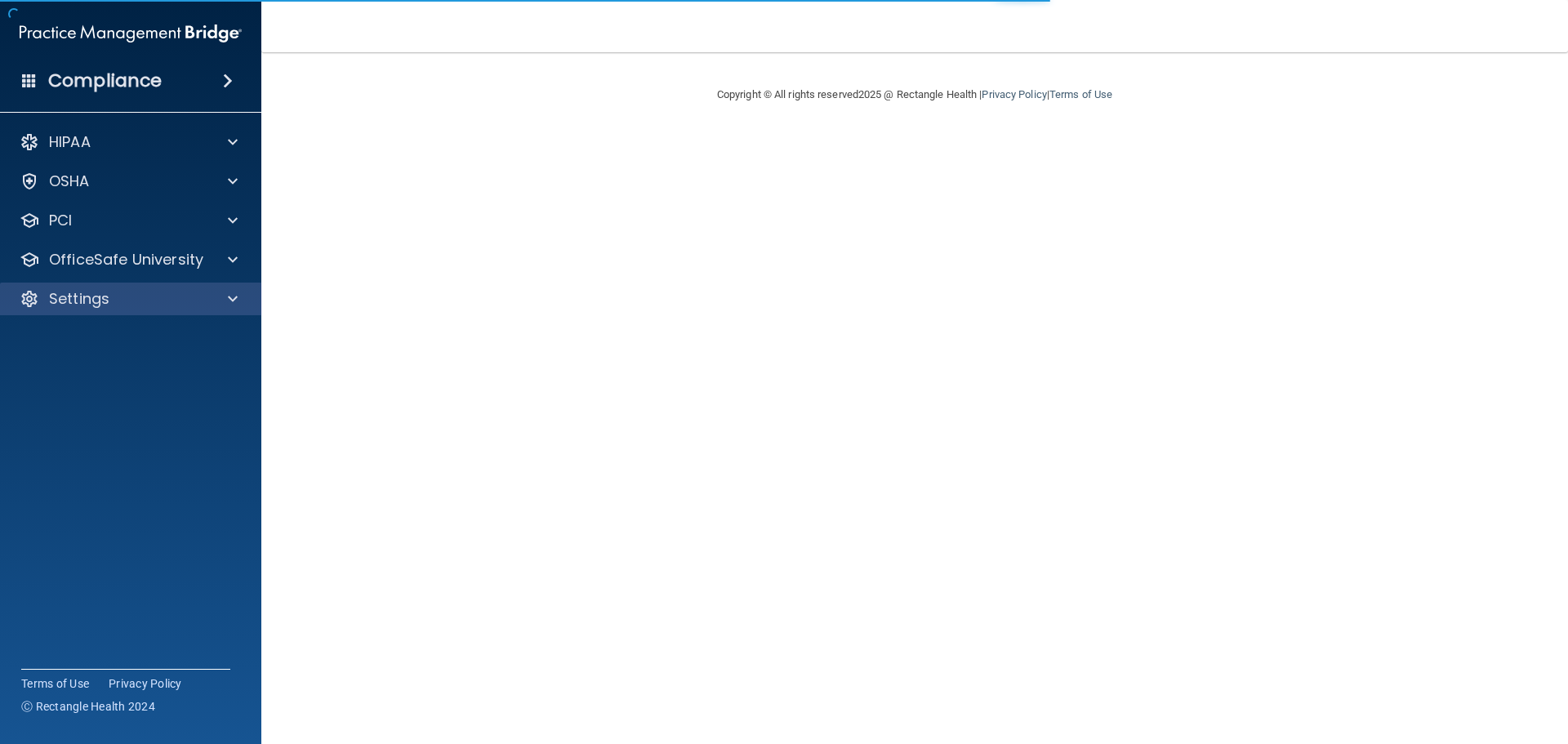
click at [120, 286] on div "Settings" at bounding box center [131, 298] width 263 height 33
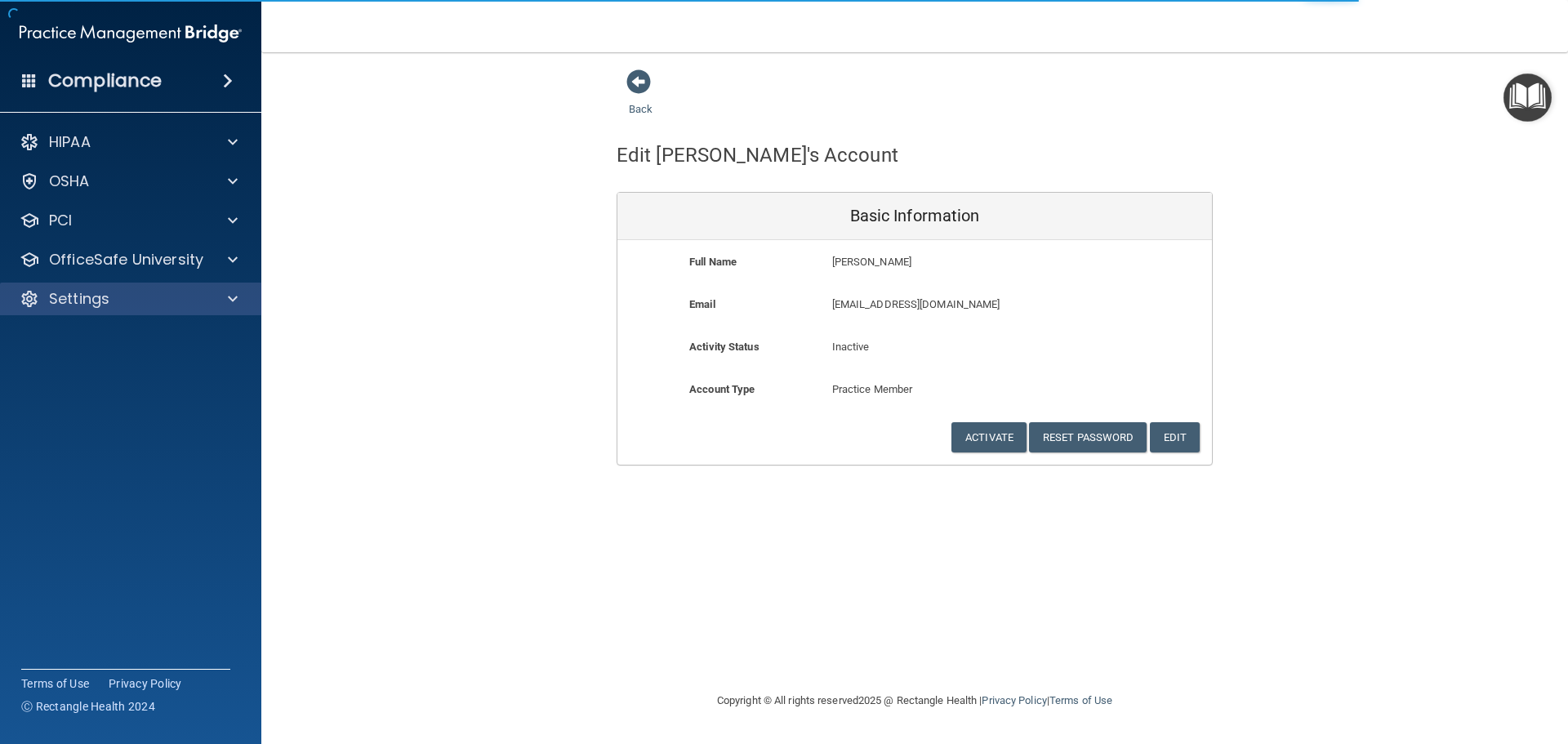
click at [120, 286] on div "Settings" at bounding box center [131, 298] width 263 height 33
click at [229, 296] on span at bounding box center [232, 298] width 10 height 19
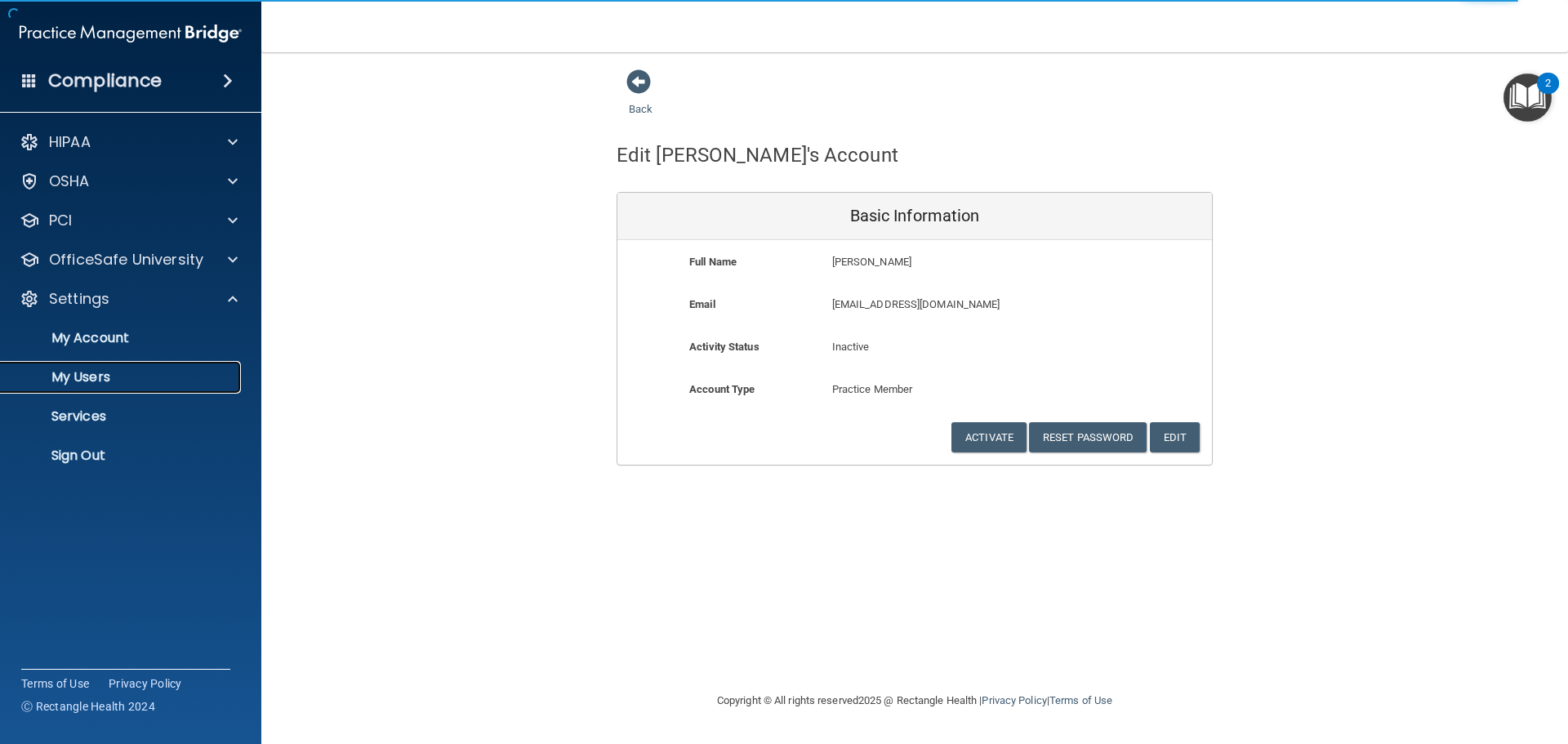
click at [162, 368] on link "My Users" at bounding box center [112, 377] width 258 height 33
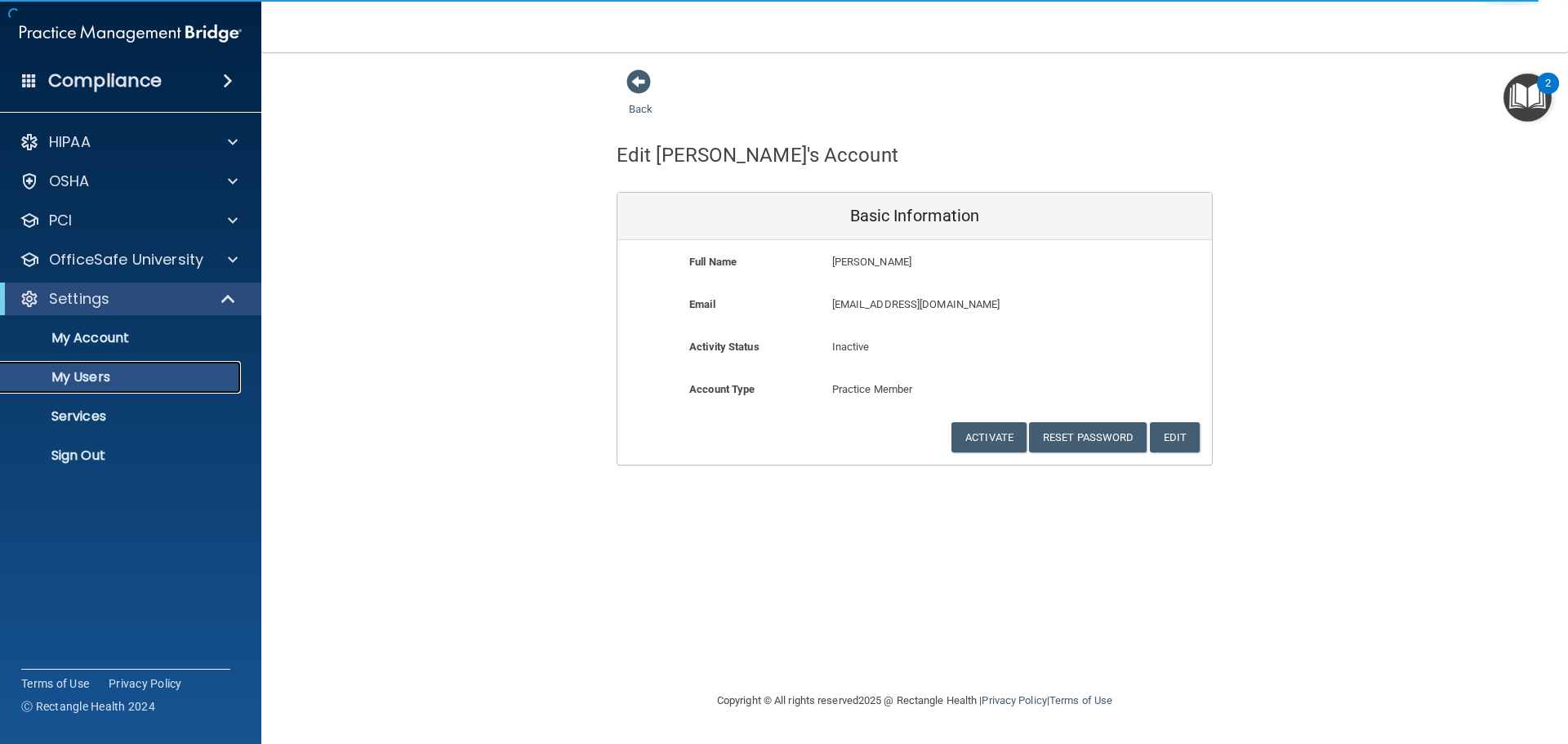
select select "20"
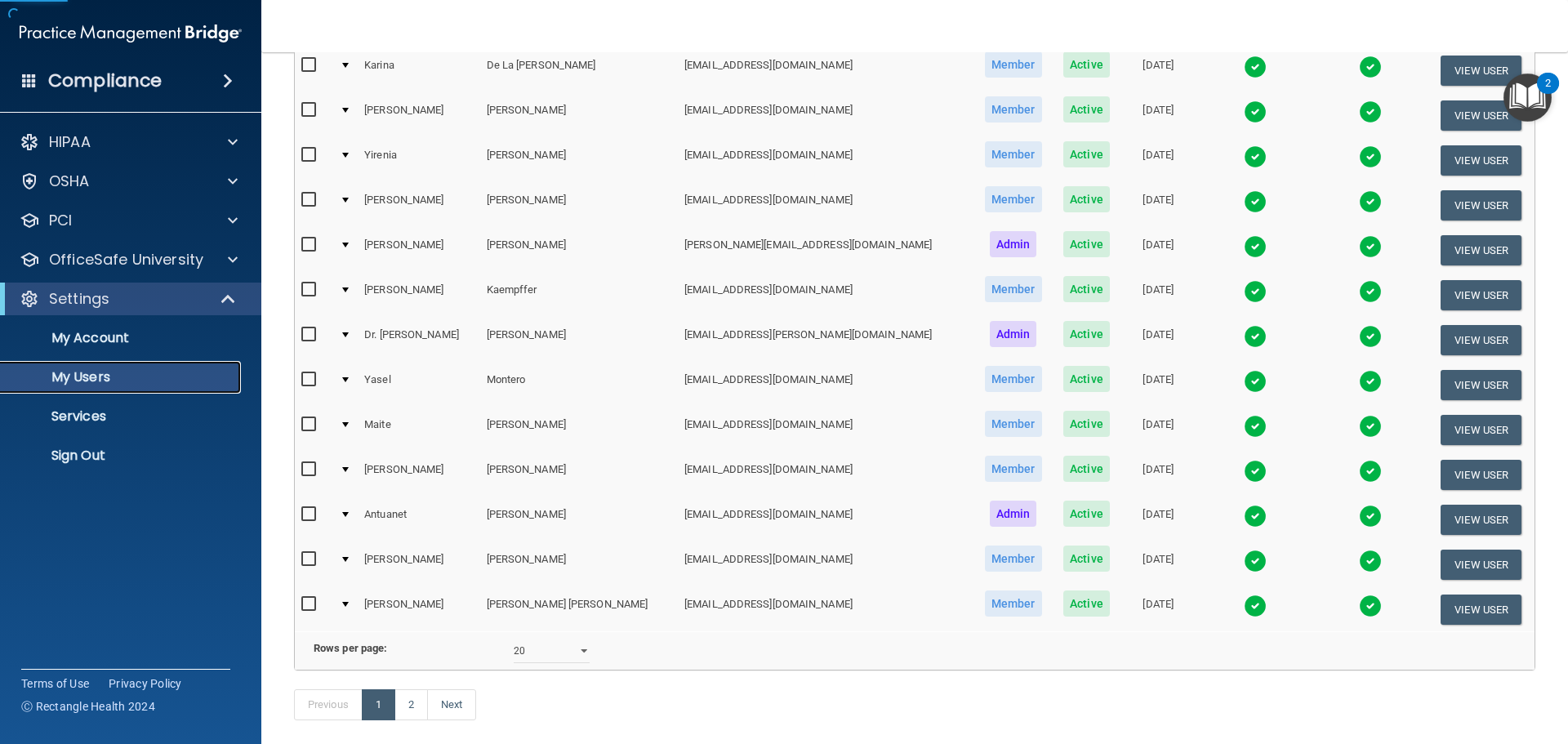
scroll to position [608, 0]
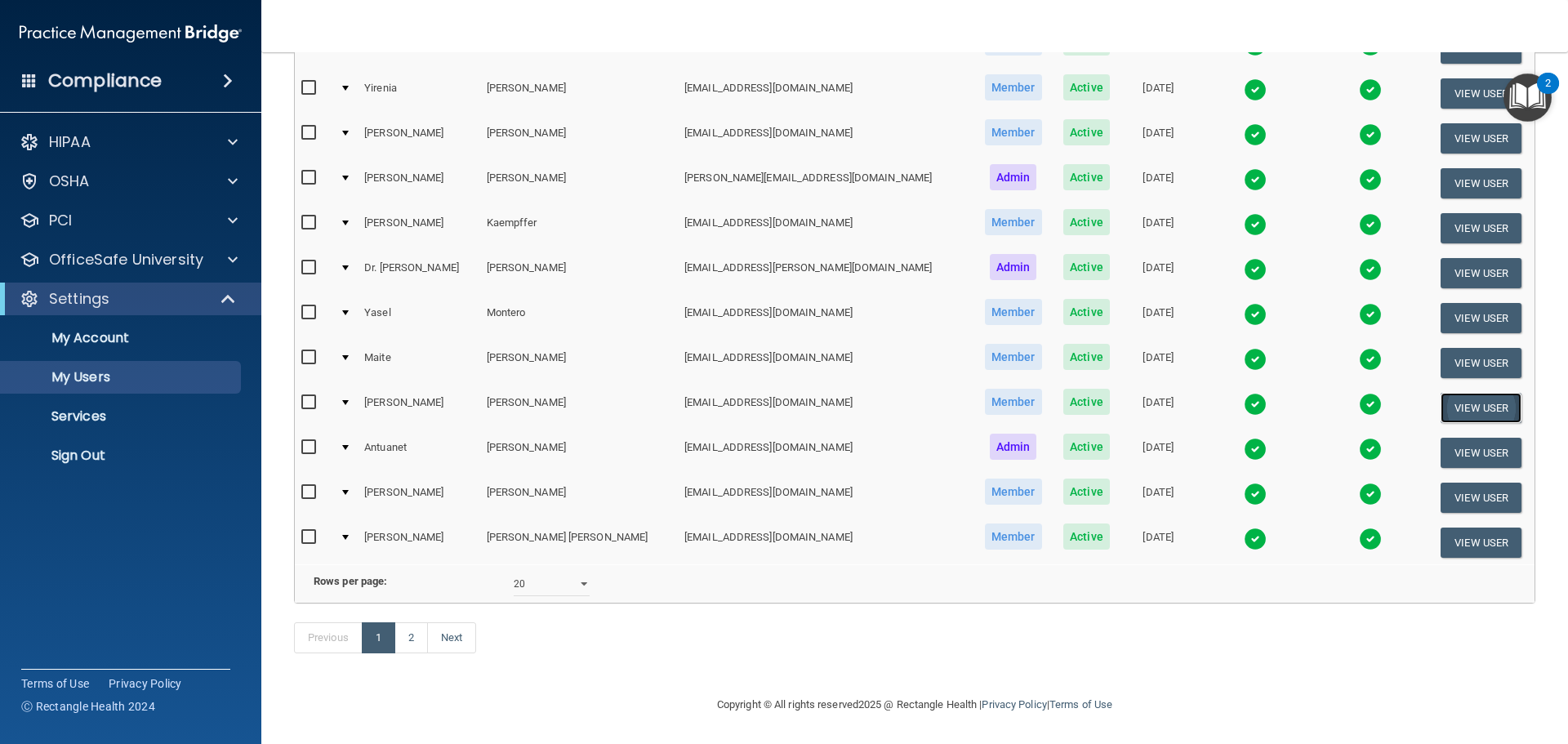
click at [1441, 393] on button "View User" at bounding box center [1481, 408] width 81 height 30
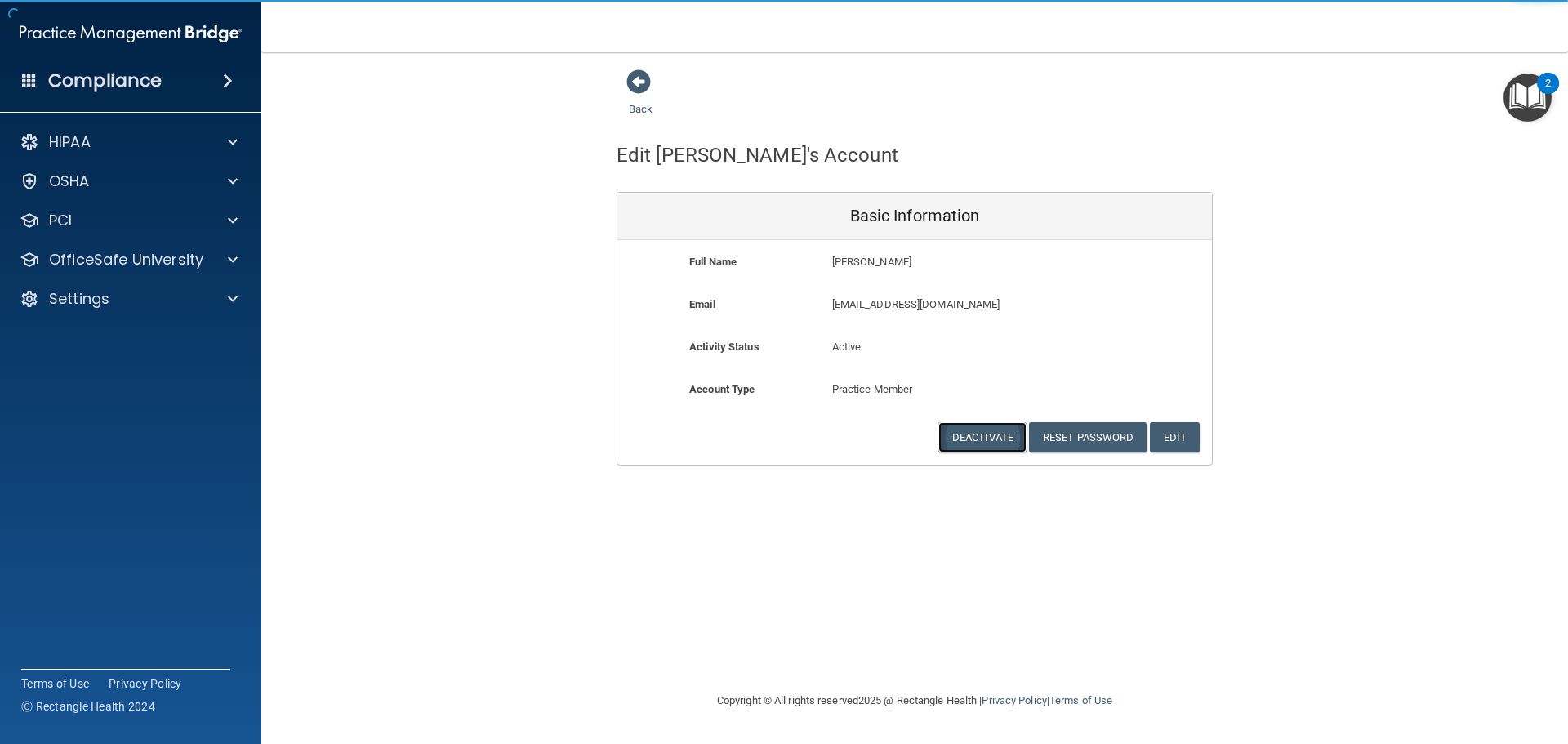
click at [990, 443] on button "Deactivate" at bounding box center [982, 437] width 88 height 30
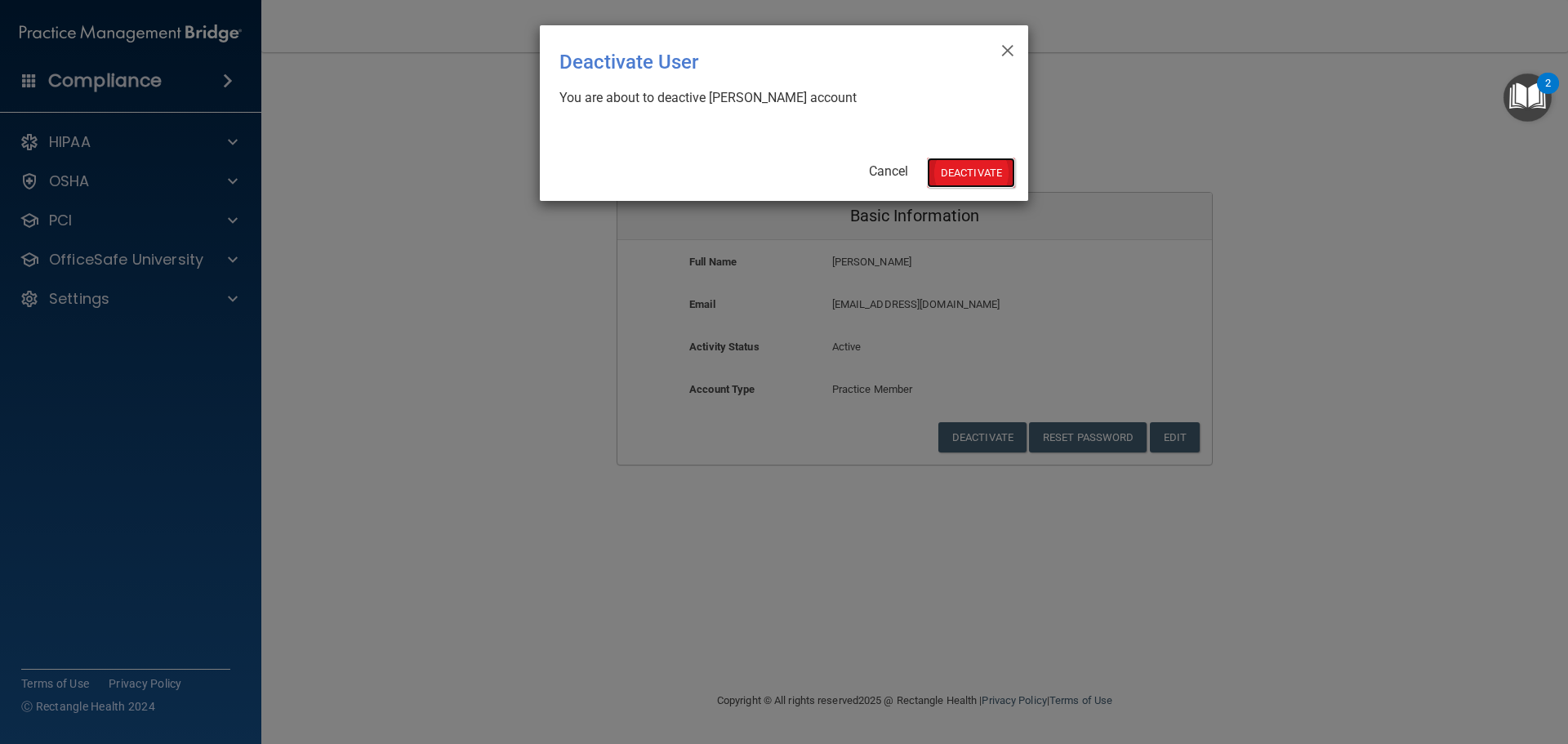
click at [992, 171] on button "Deactivate" at bounding box center [971, 172] width 88 height 30
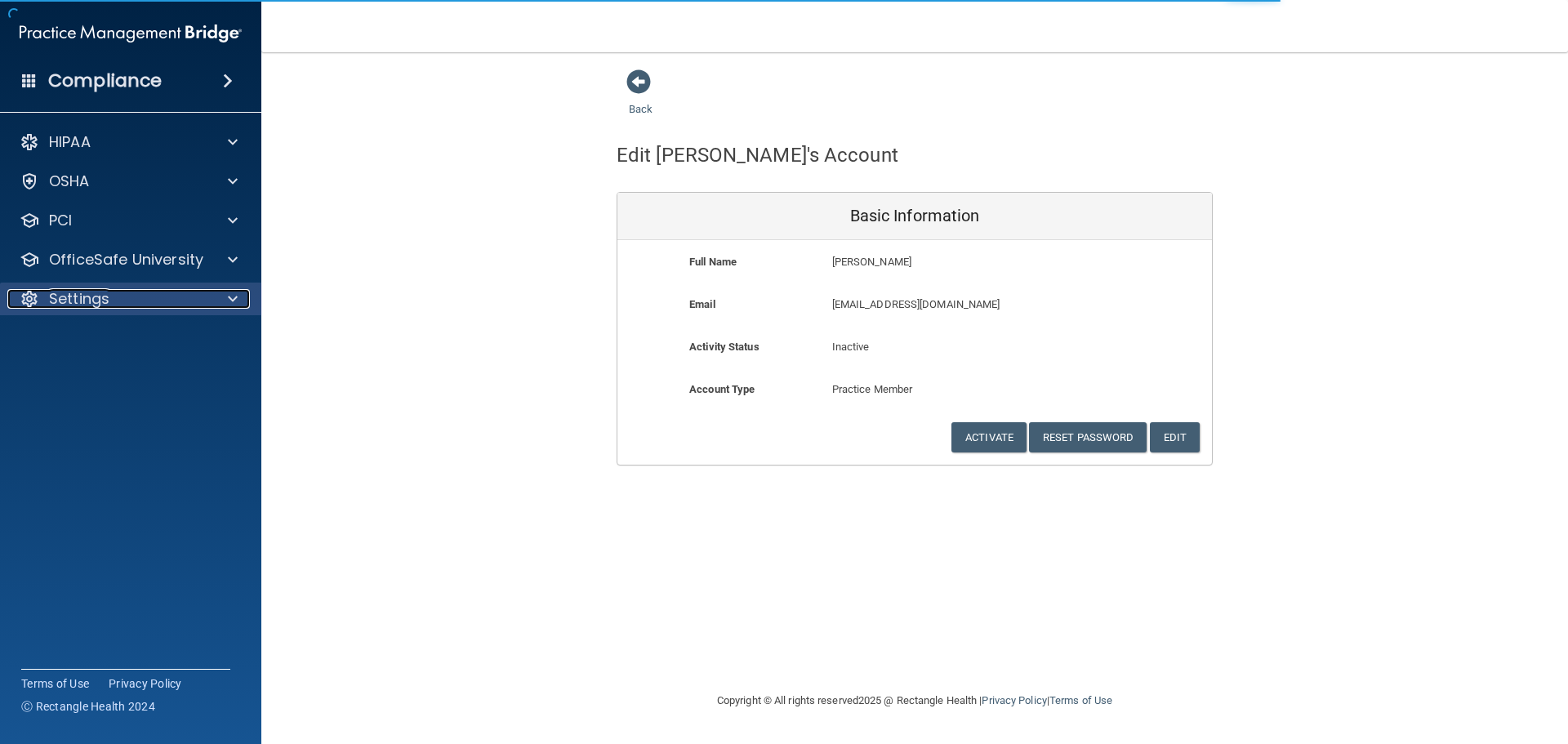
click at [192, 298] on div "Settings" at bounding box center [109, 298] width 202 height 19
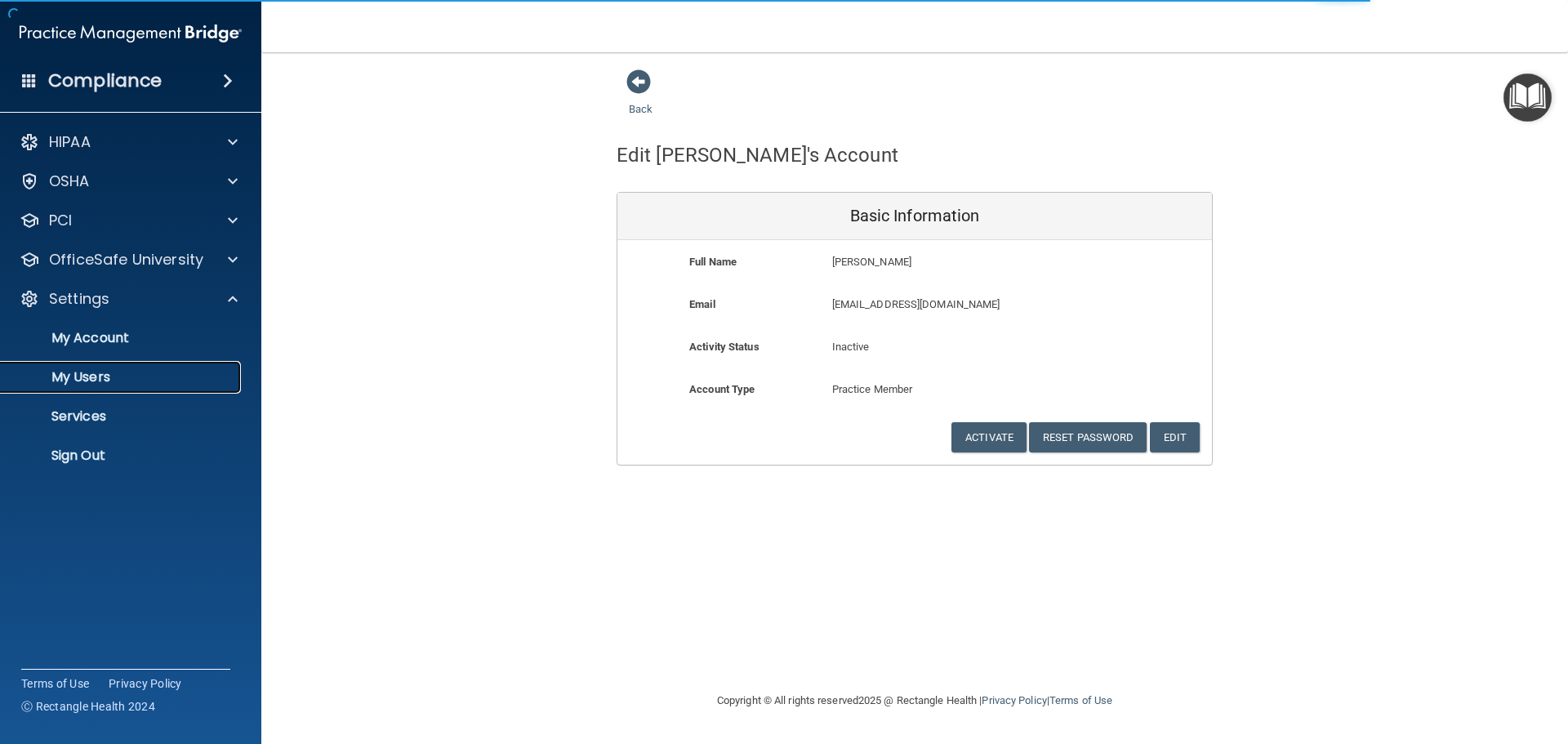
click at [170, 373] on p "My Users" at bounding box center [122, 377] width 223 height 17
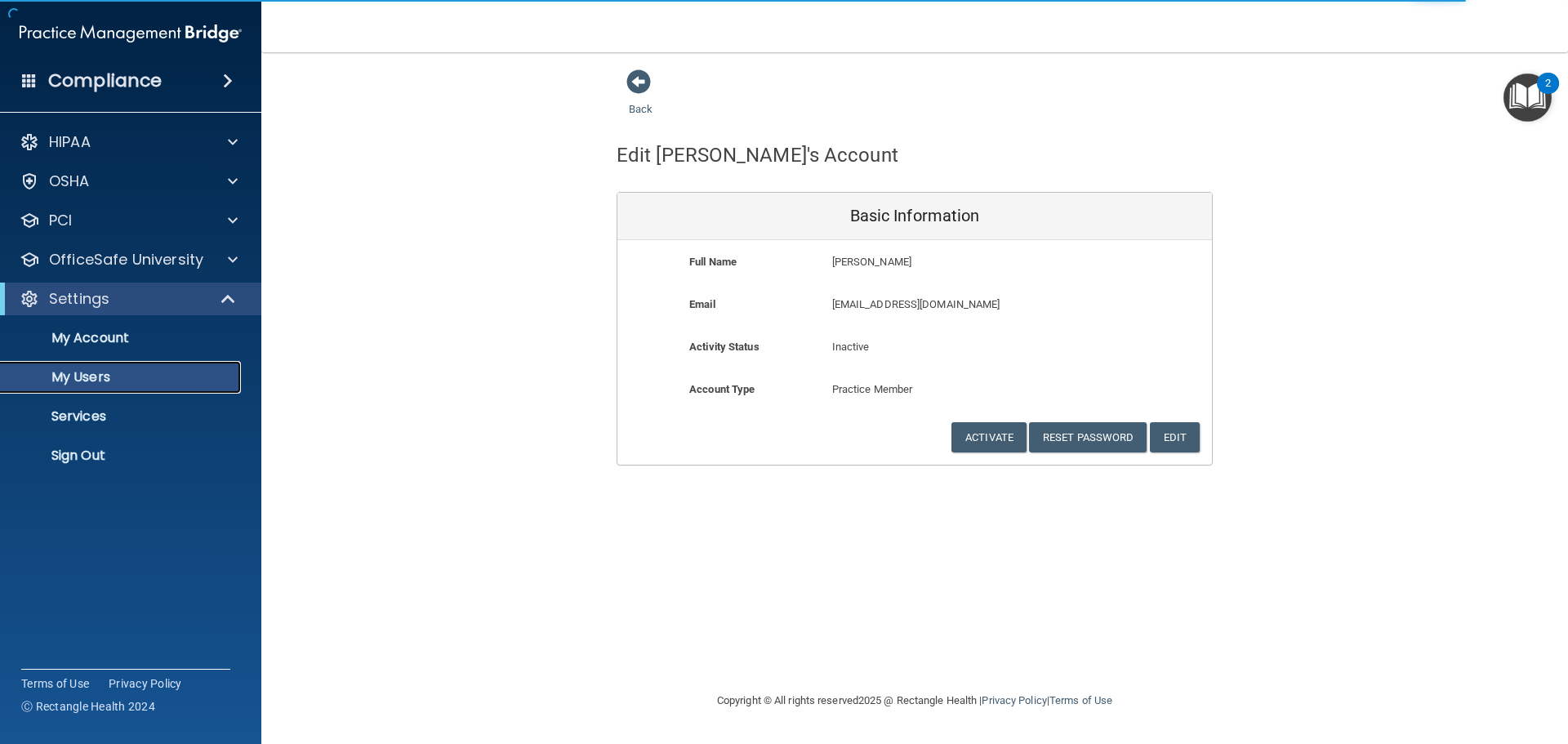
select select "20"
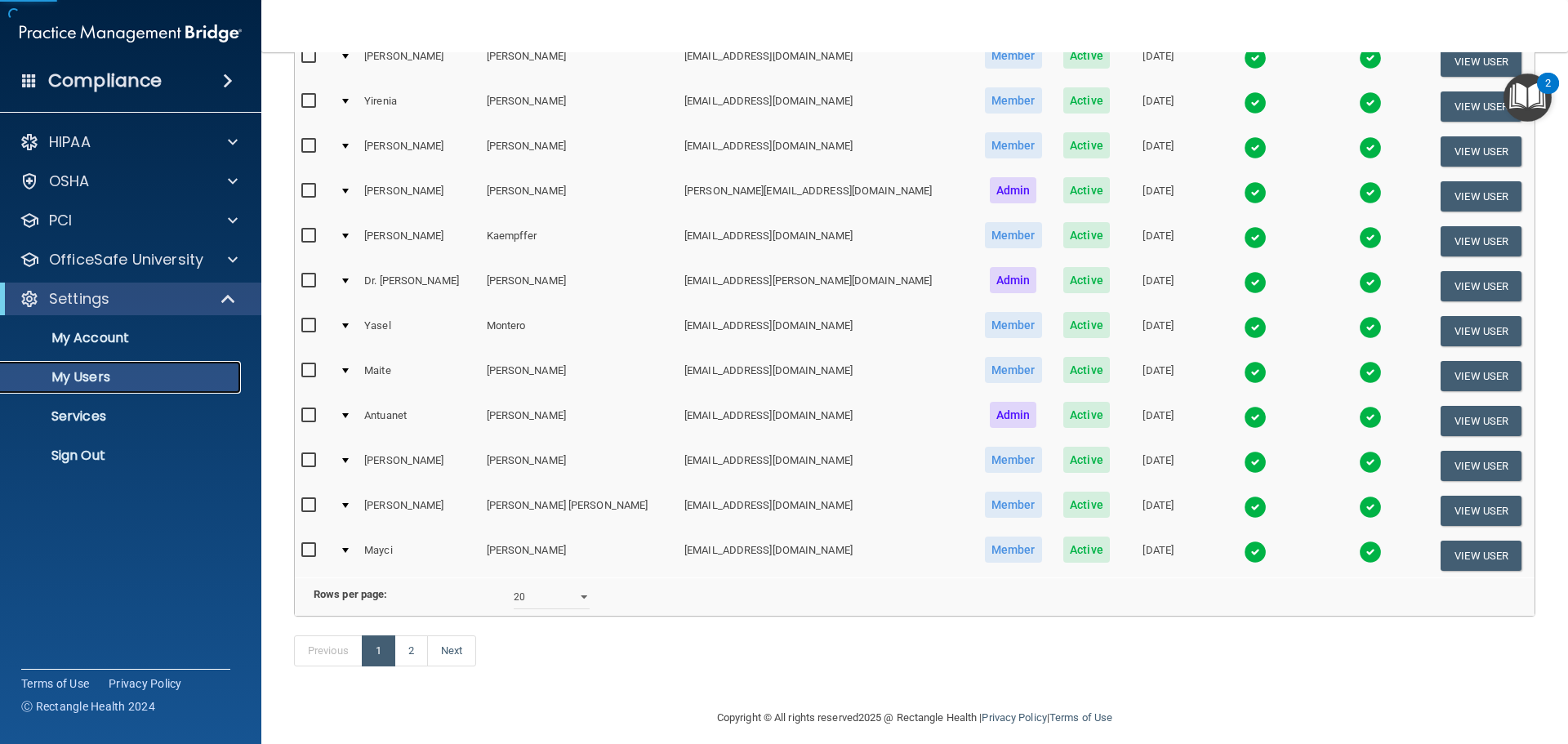
scroll to position [572, 0]
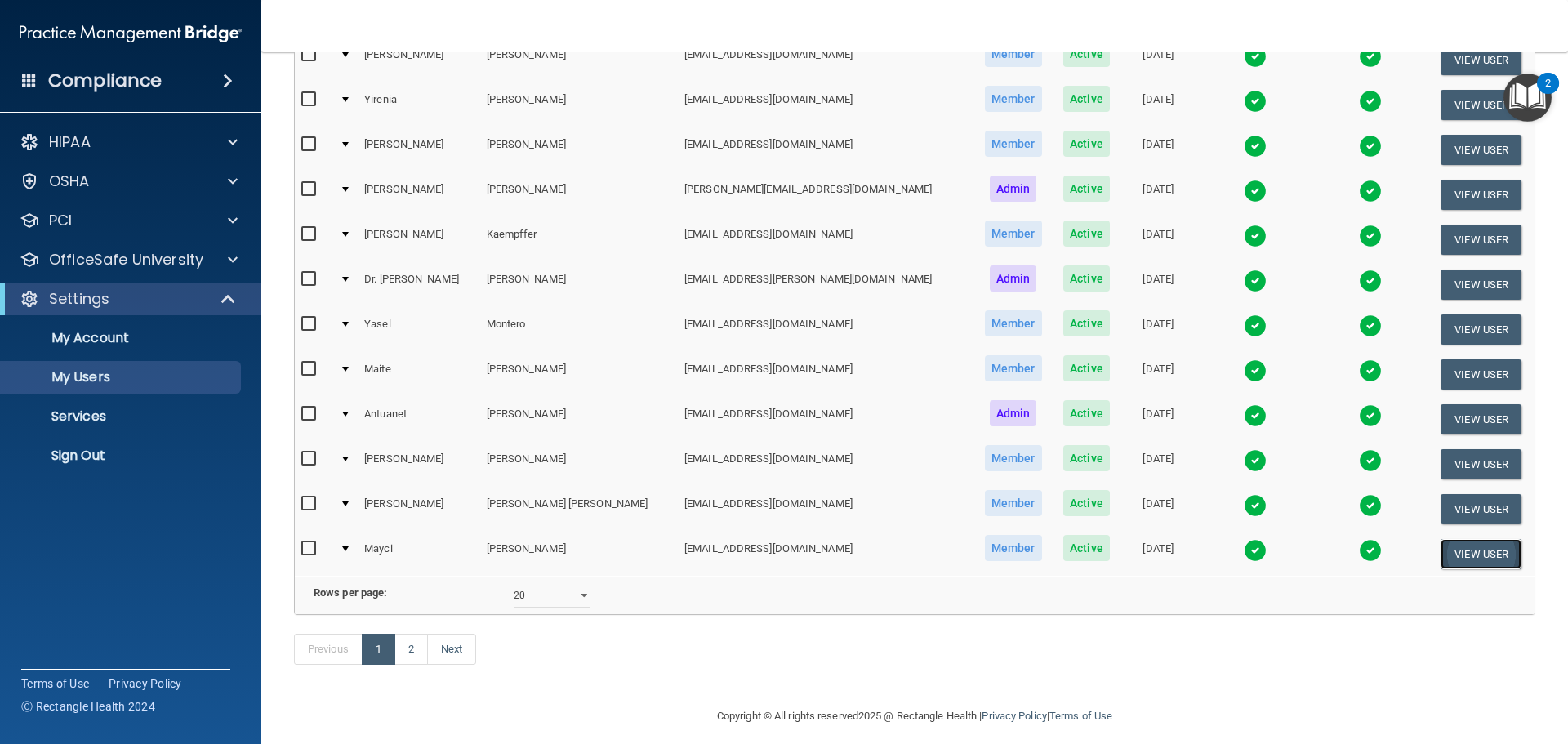
click at [1451, 553] on button "View User" at bounding box center [1481, 554] width 81 height 30
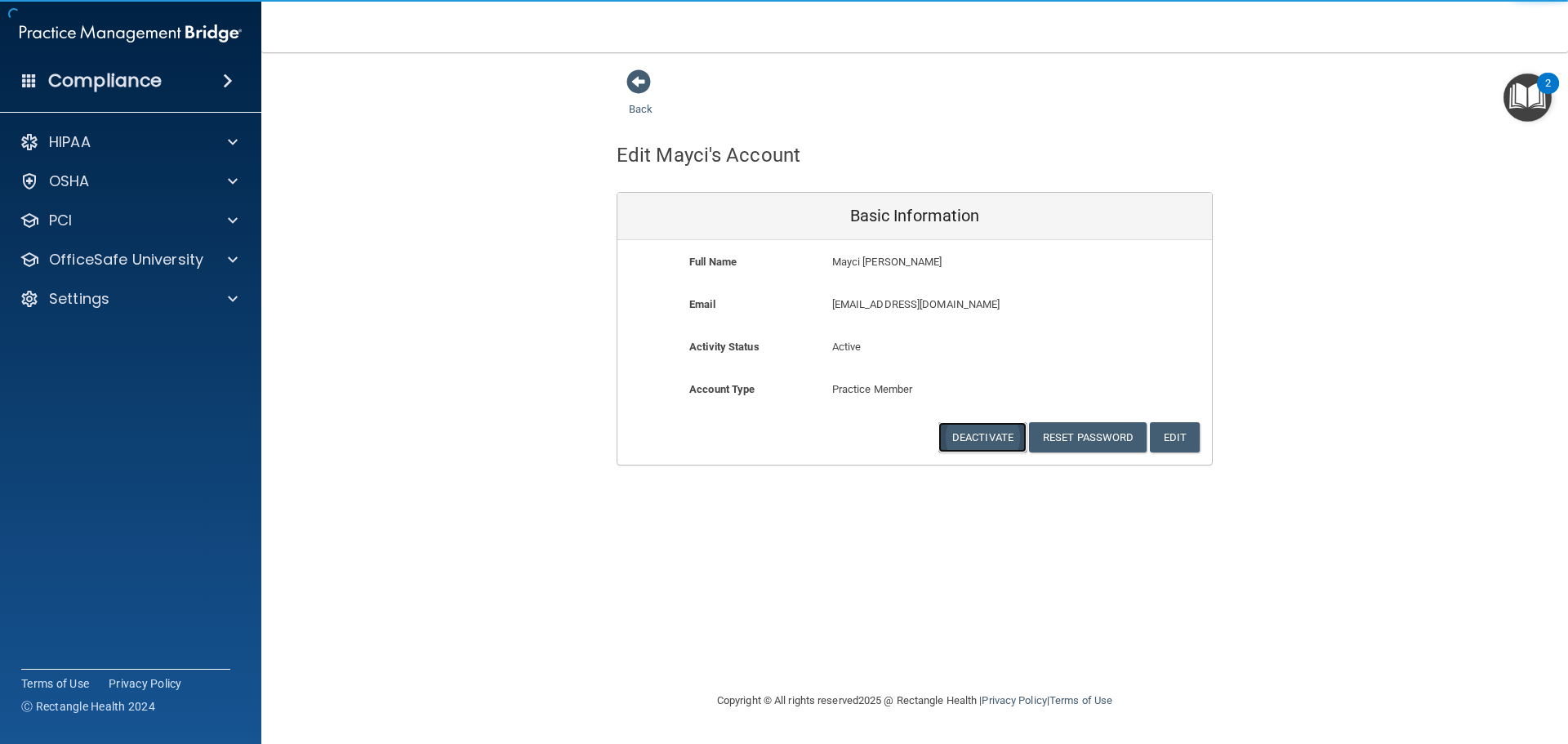
click at [1012, 436] on button "Deactivate" at bounding box center [982, 437] width 88 height 30
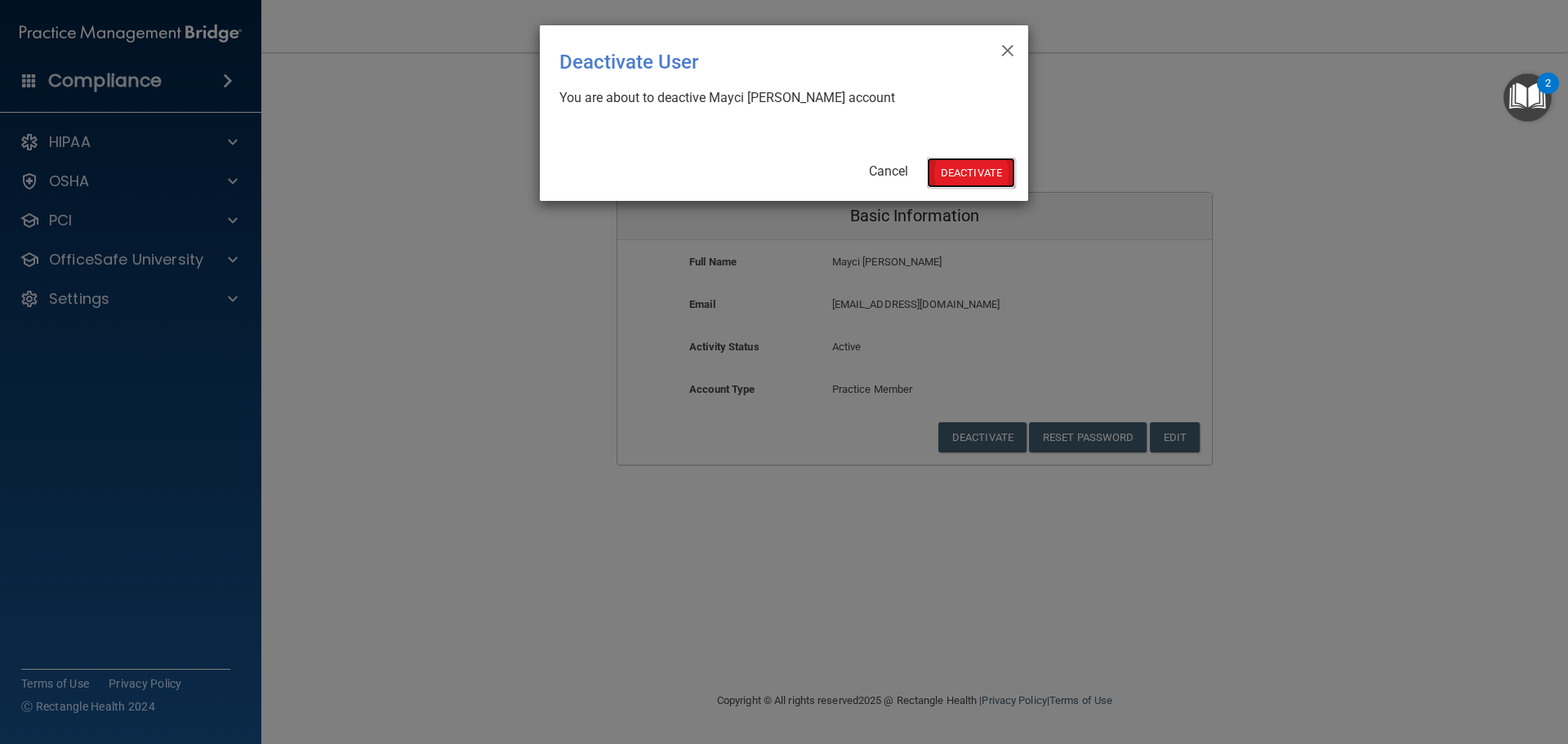
click at [993, 170] on button "Deactivate" at bounding box center [971, 172] width 88 height 30
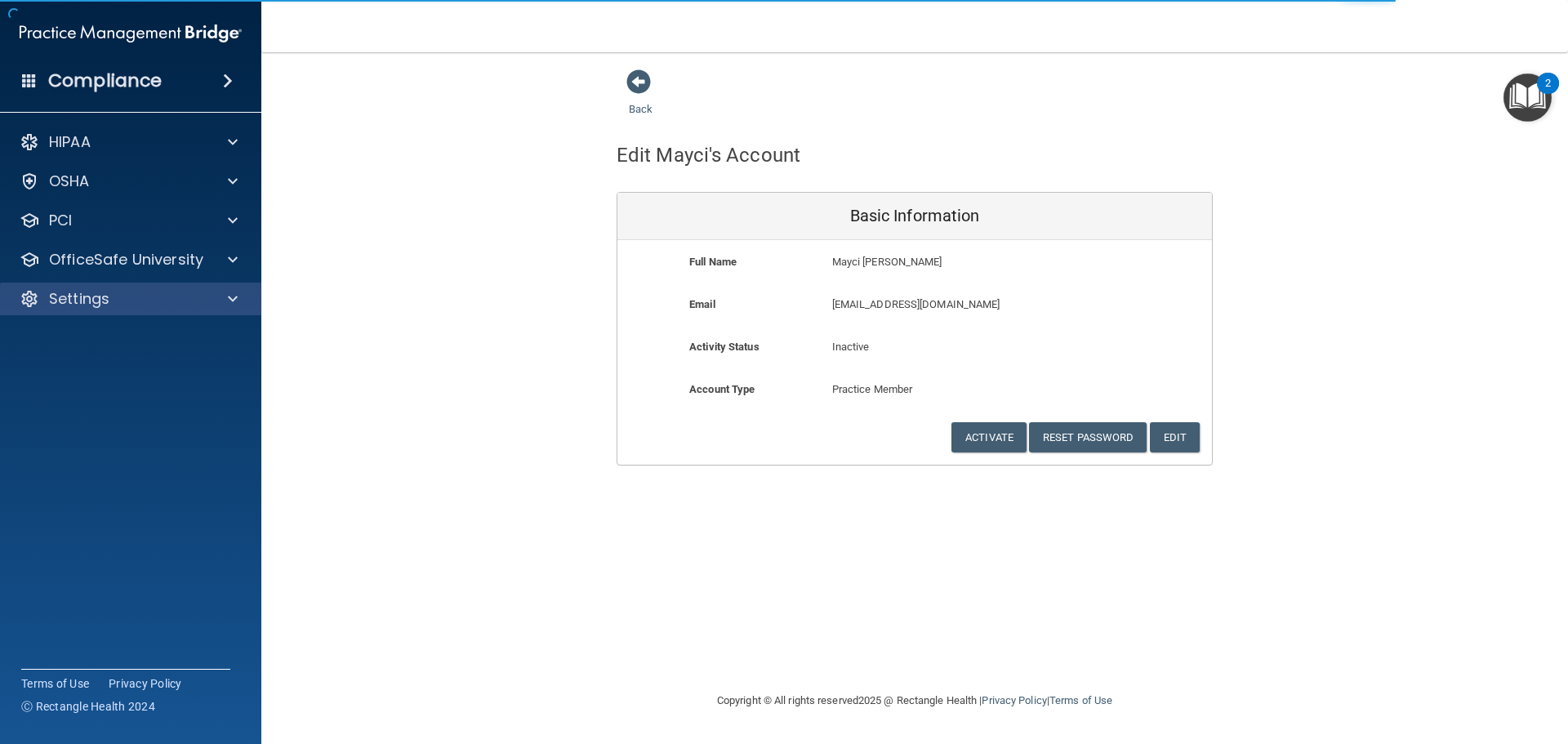
click at [217, 286] on div "Settings" at bounding box center [131, 298] width 263 height 33
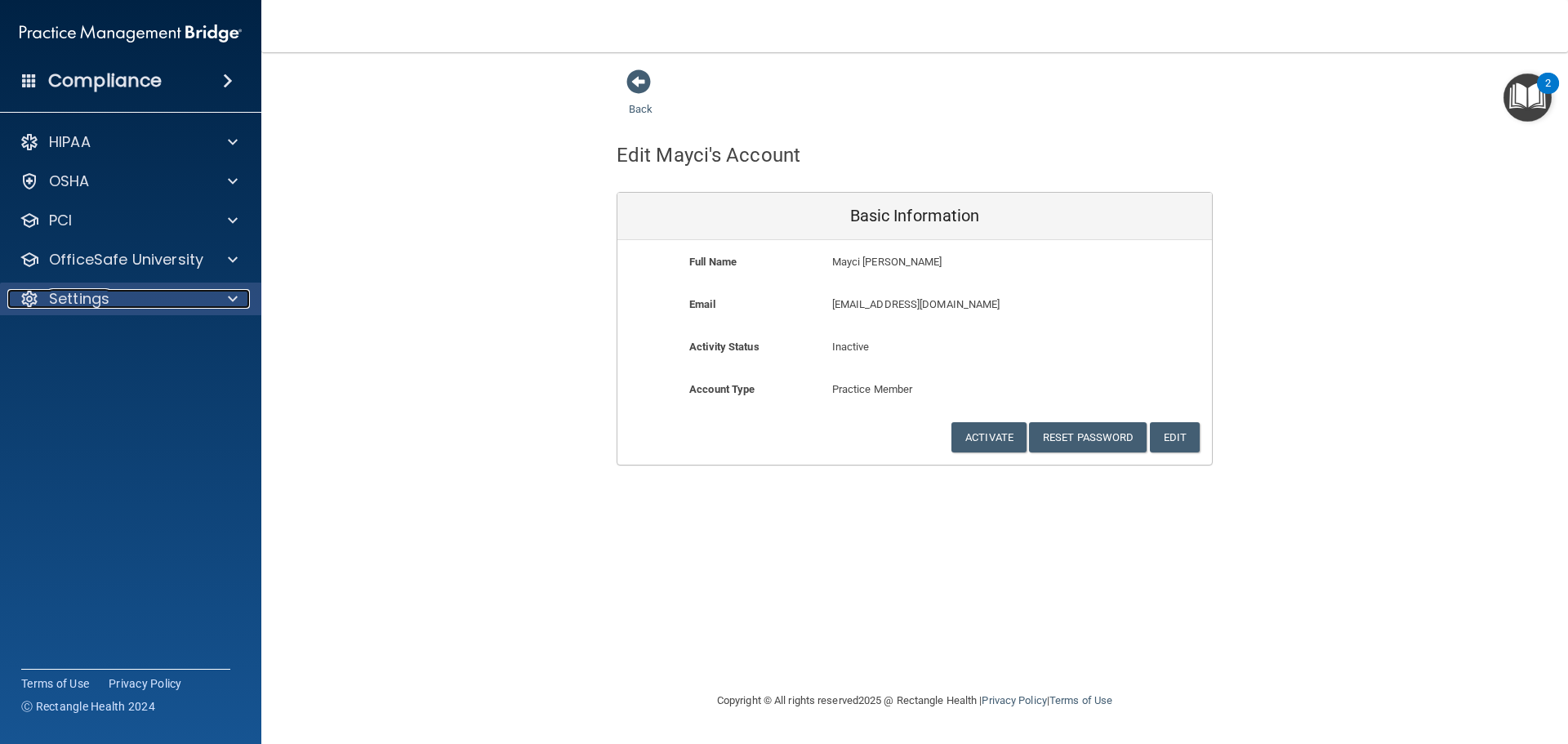
click at [196, 303] on div "Settings" at bounding box center [109, 298] width 202 height 19
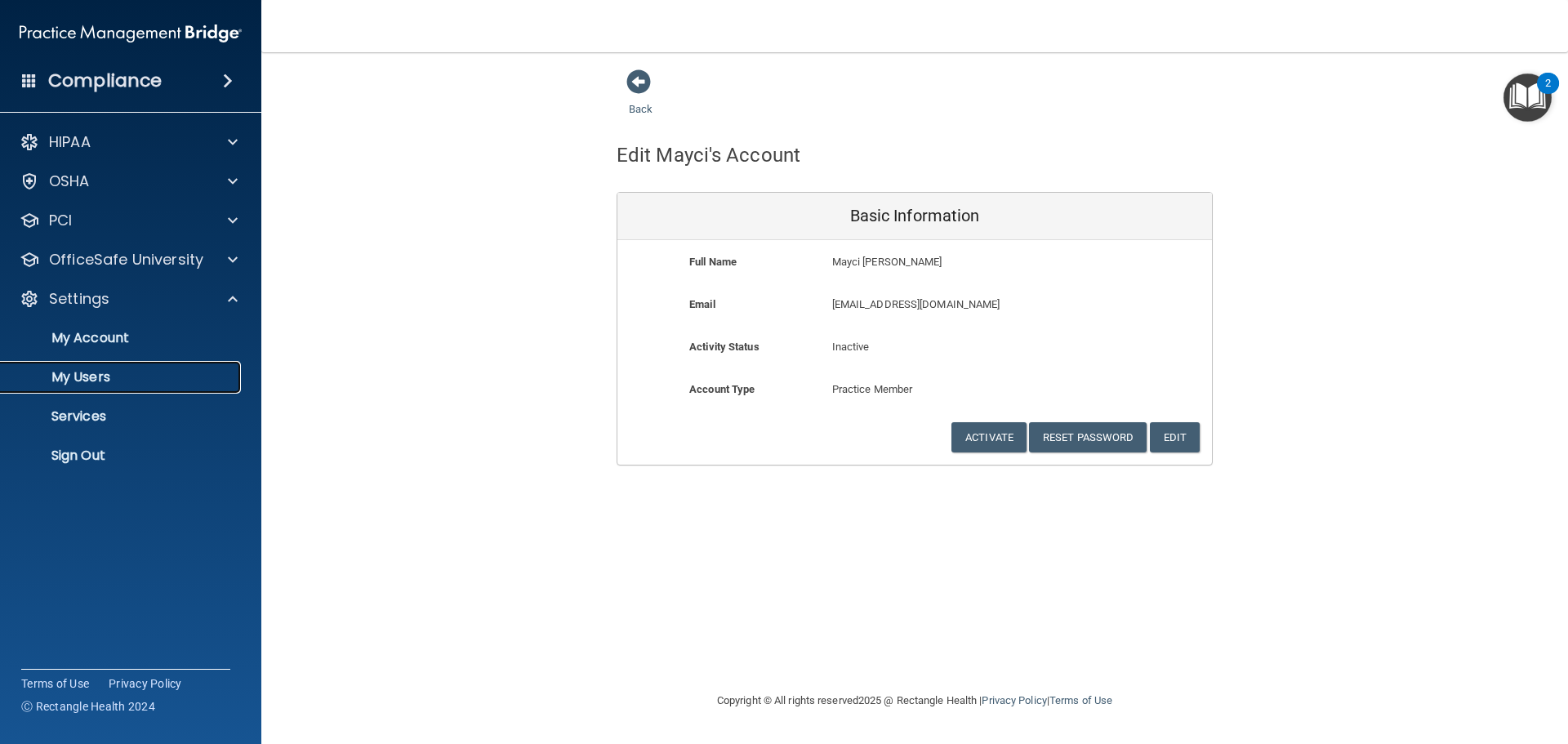
click at [150, 388] on link "My Users" at bounding box center [112, 377] width 258 height 33
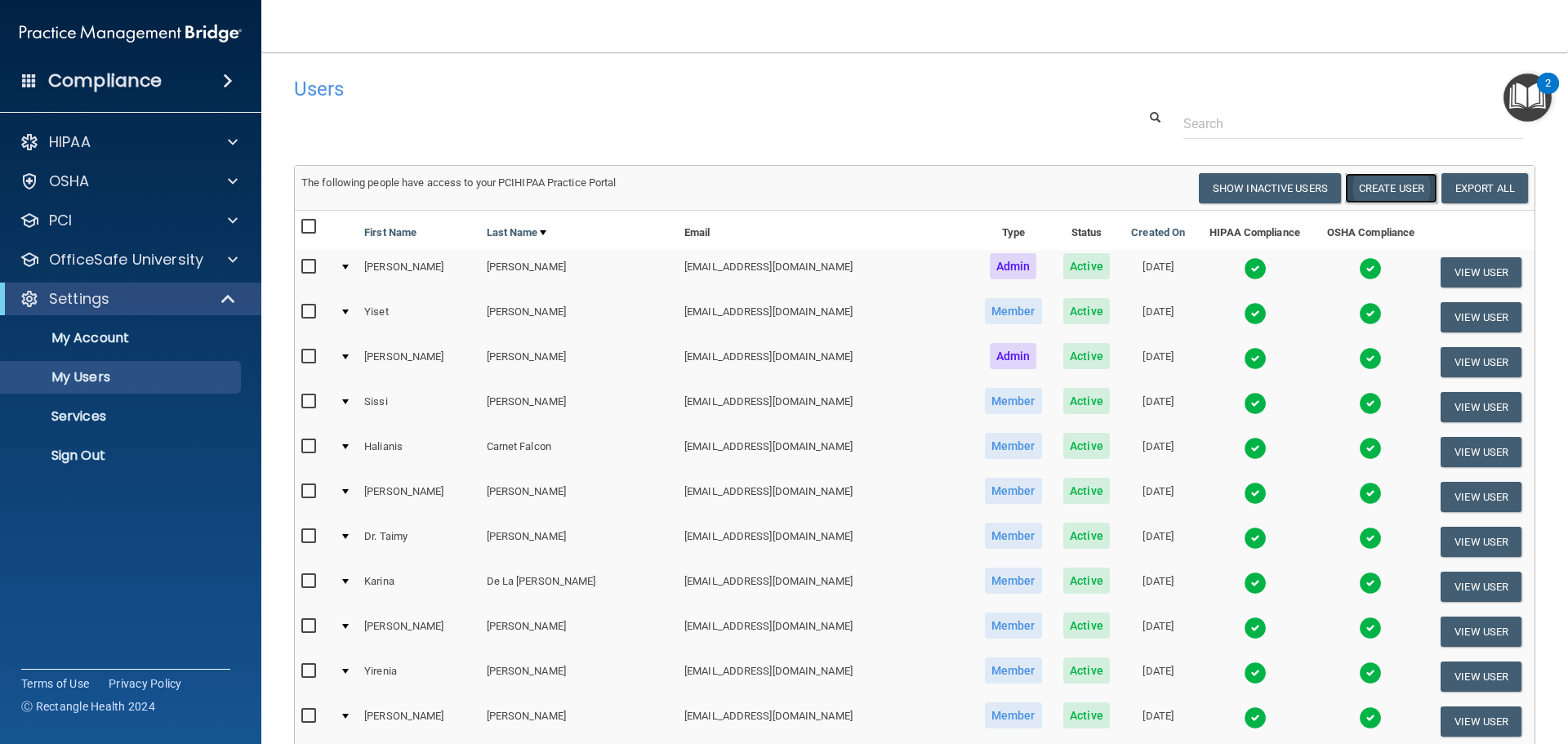
click at [1385, 192] on button "Create User" at bounding box center [1392, 188] width 92 height 30
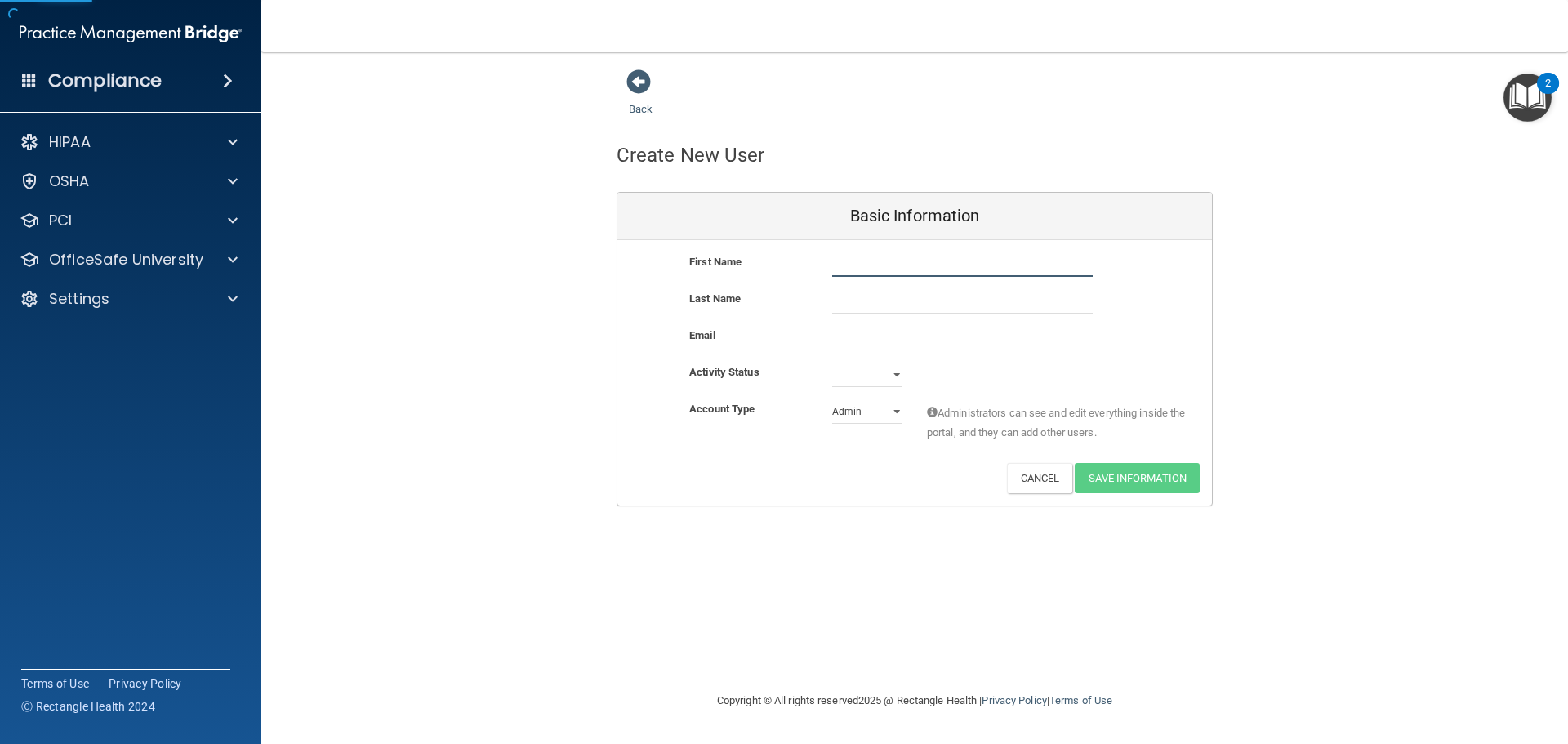
click at [903, 256] on input "text" at bounding box center [963, 264] width 261 height 24
click at [912, 268] on input "text" at bounding box center [963, 264] width 261 height 24
type input "Idielym"
click at [930, 298] on input "text" at bounding box center [963, 301] width 261 height 24
type input "[PERSON_NAME]"
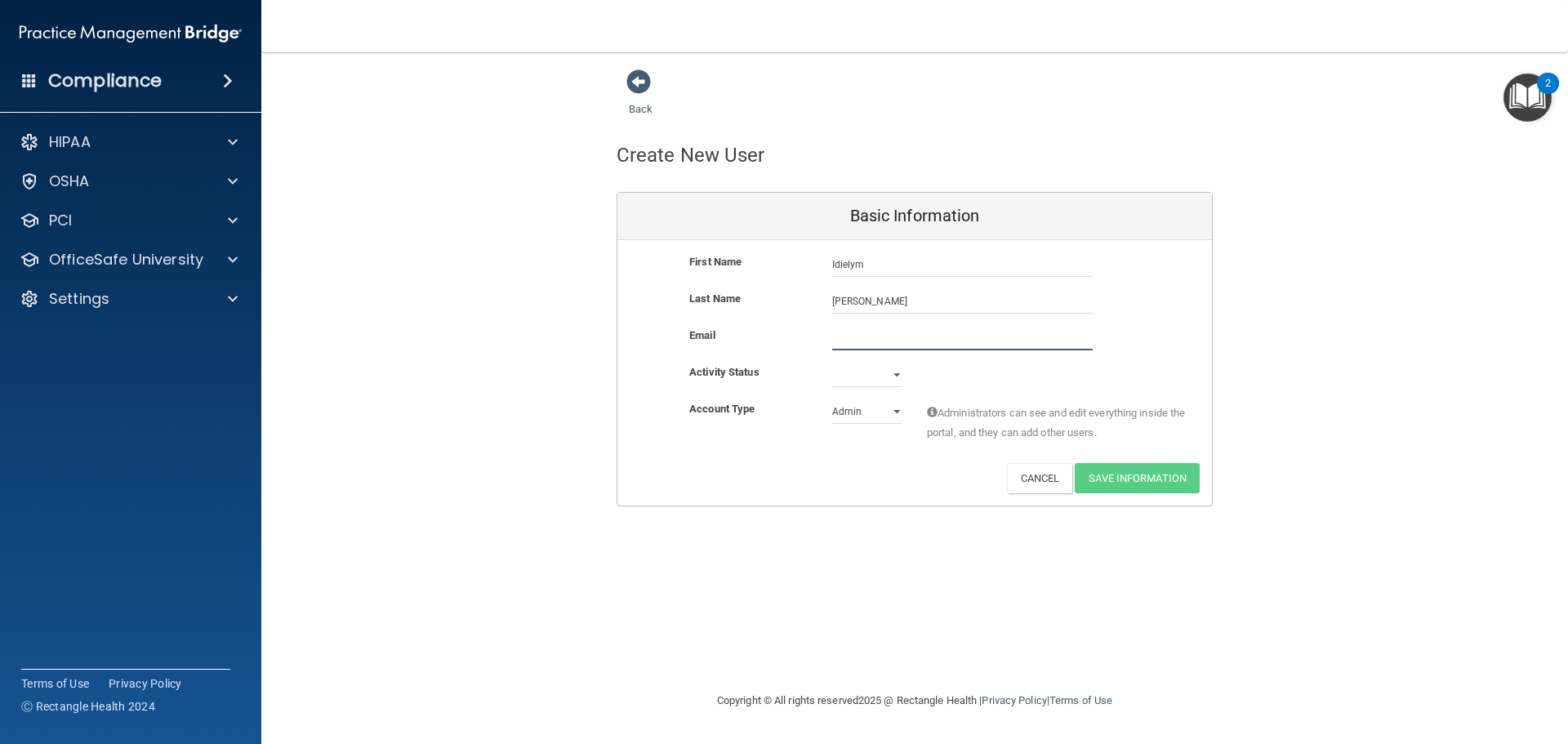
click at [896, 341] on input "email" at bounding box center [963, 338] width 261 height 24
type input "[EMAIL_ADDRESS][DOMAIN_NAME]"
click at [892, 380] on select "Active Inactive" at bounding box center [867, 375] width 70 height 24
select select "active"
click at [832, 366] on select "Active Inactive" at bounding box center [867, 378] width 70 height 24
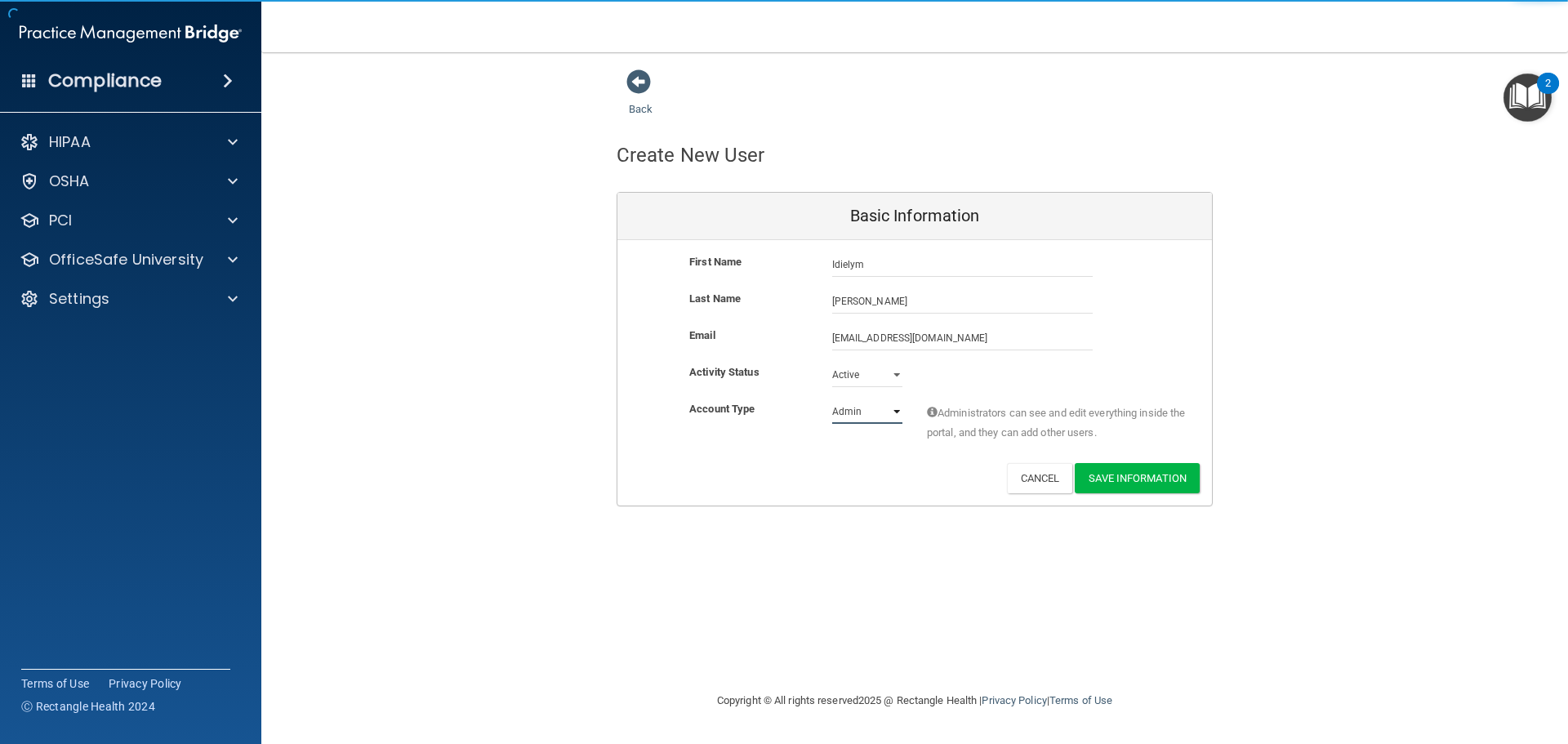
click at [885, 414] on select "Admin Member" at bounding box center [867, 411] width 70 height 24
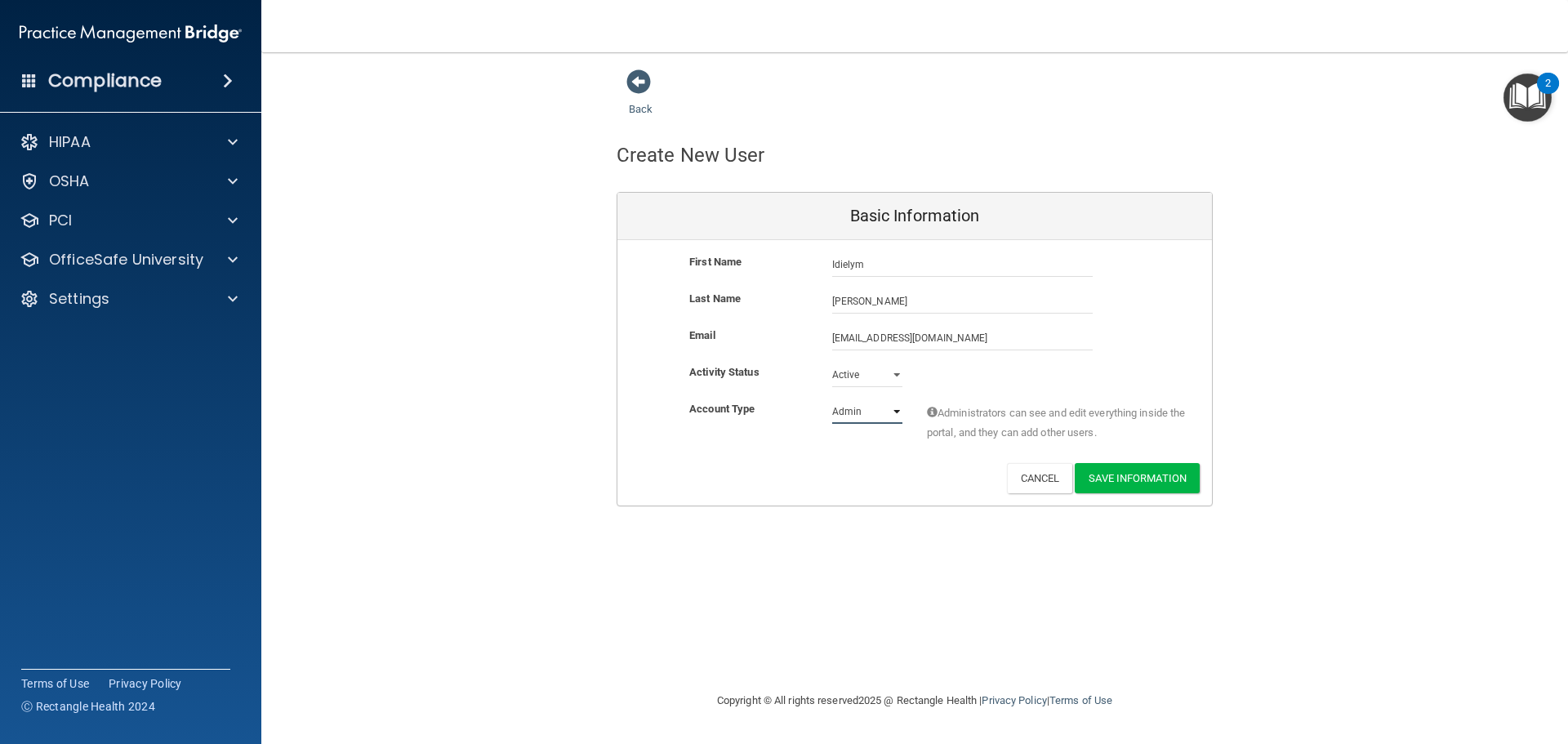
select select "practice_member"
click at [832, 400] on select "Admin Member" at bounding box center [867, 411] width 70 height 24
click at [1116, 487] on button "Save Information" at bounding box center [1136, 478] width 125 height 30
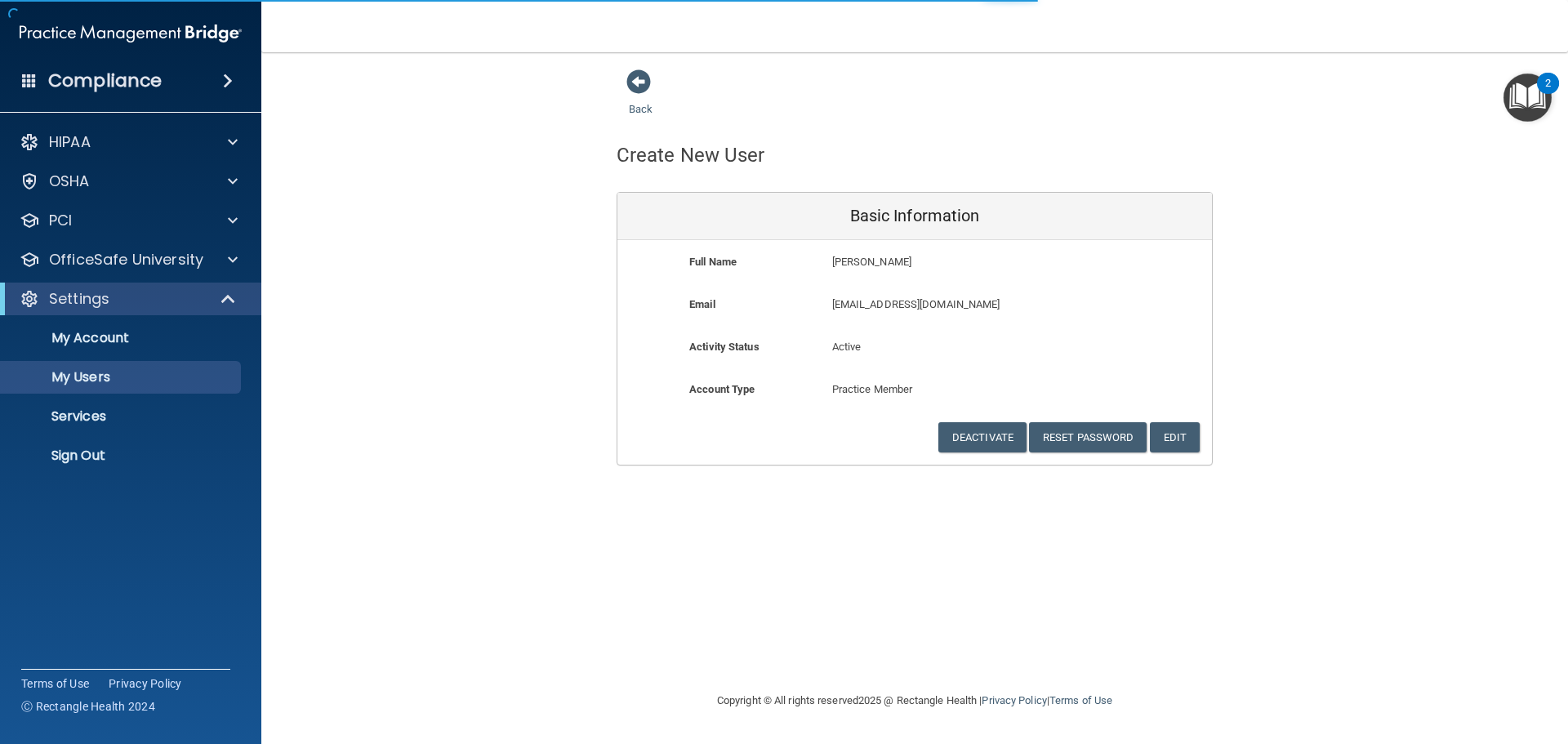
select select "20"
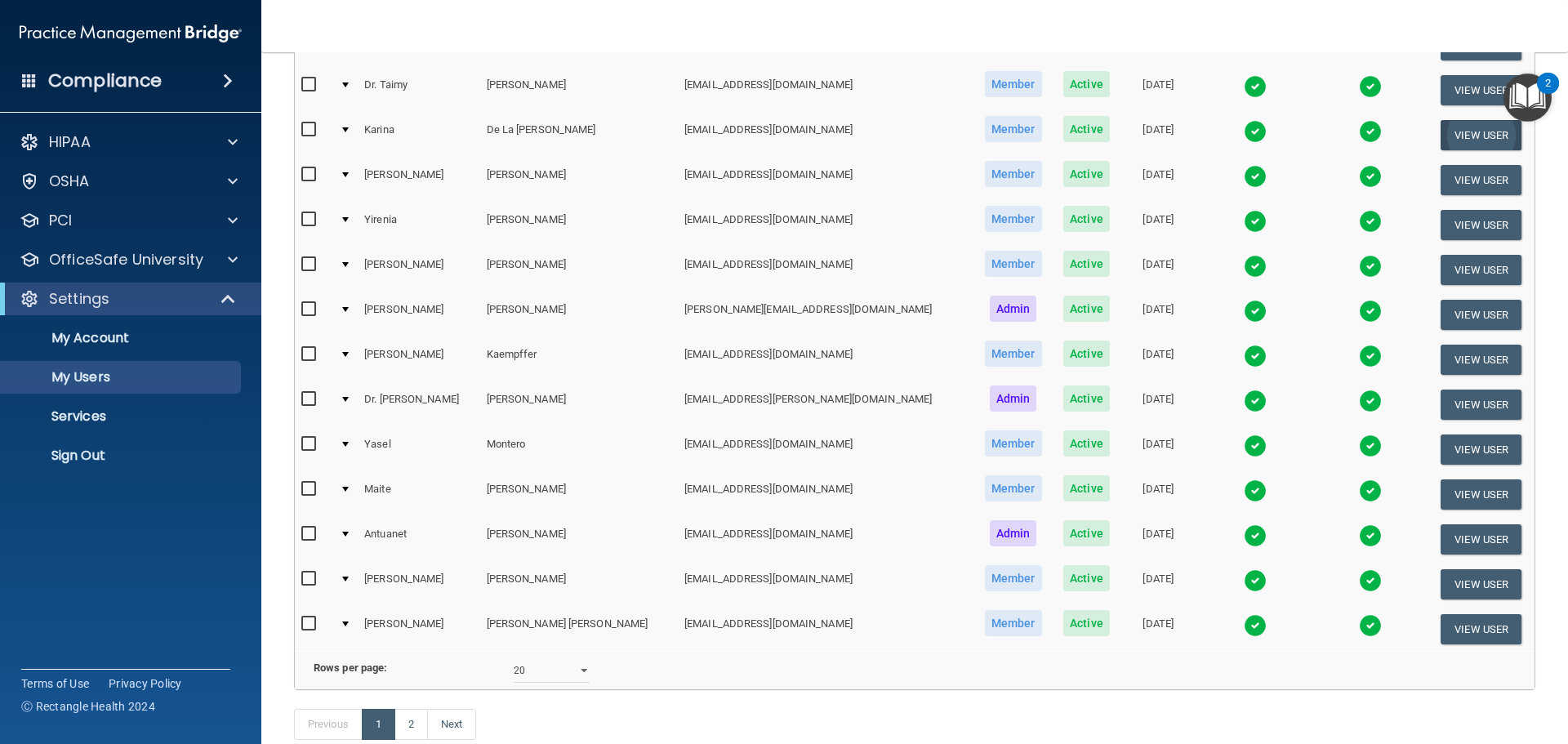
scroll to position [670, 0]
